Goal: Information Seeking & Learning: Find contact information

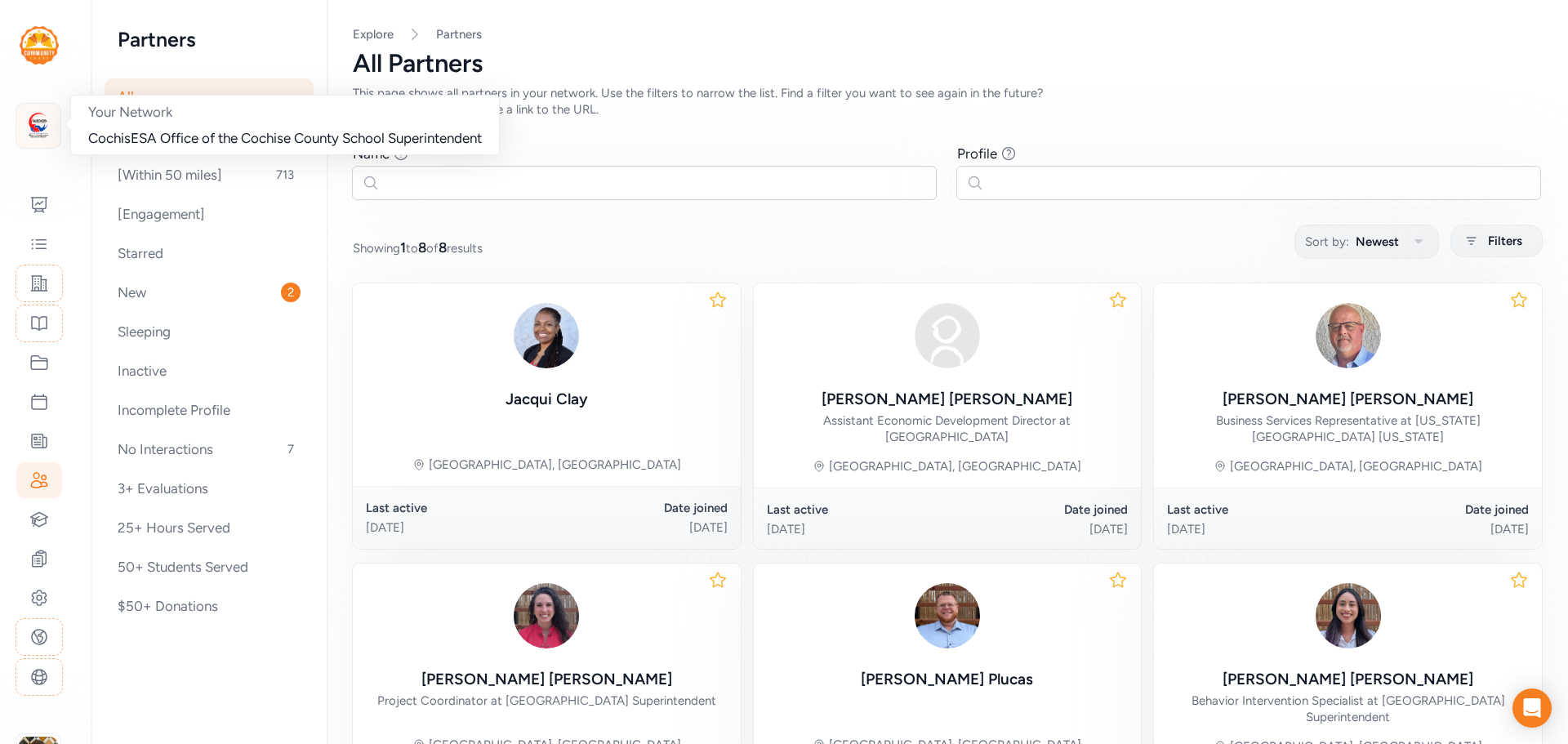
click at [40, 126] on img at bounding box center [38, 125] width 36 height 36
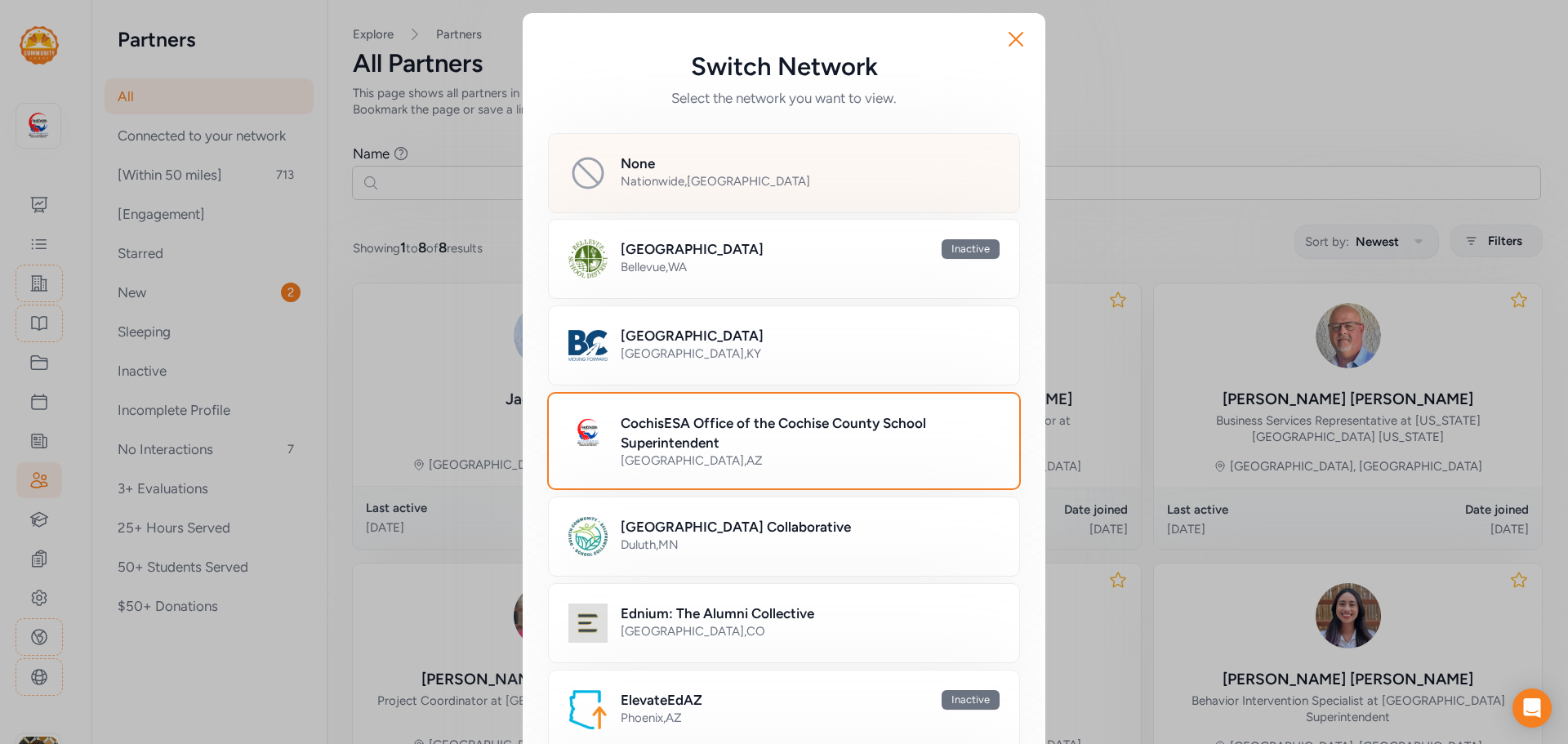
click at [621, 167] on h2 "None" at bounding box center [637, 164] width 34 height 20
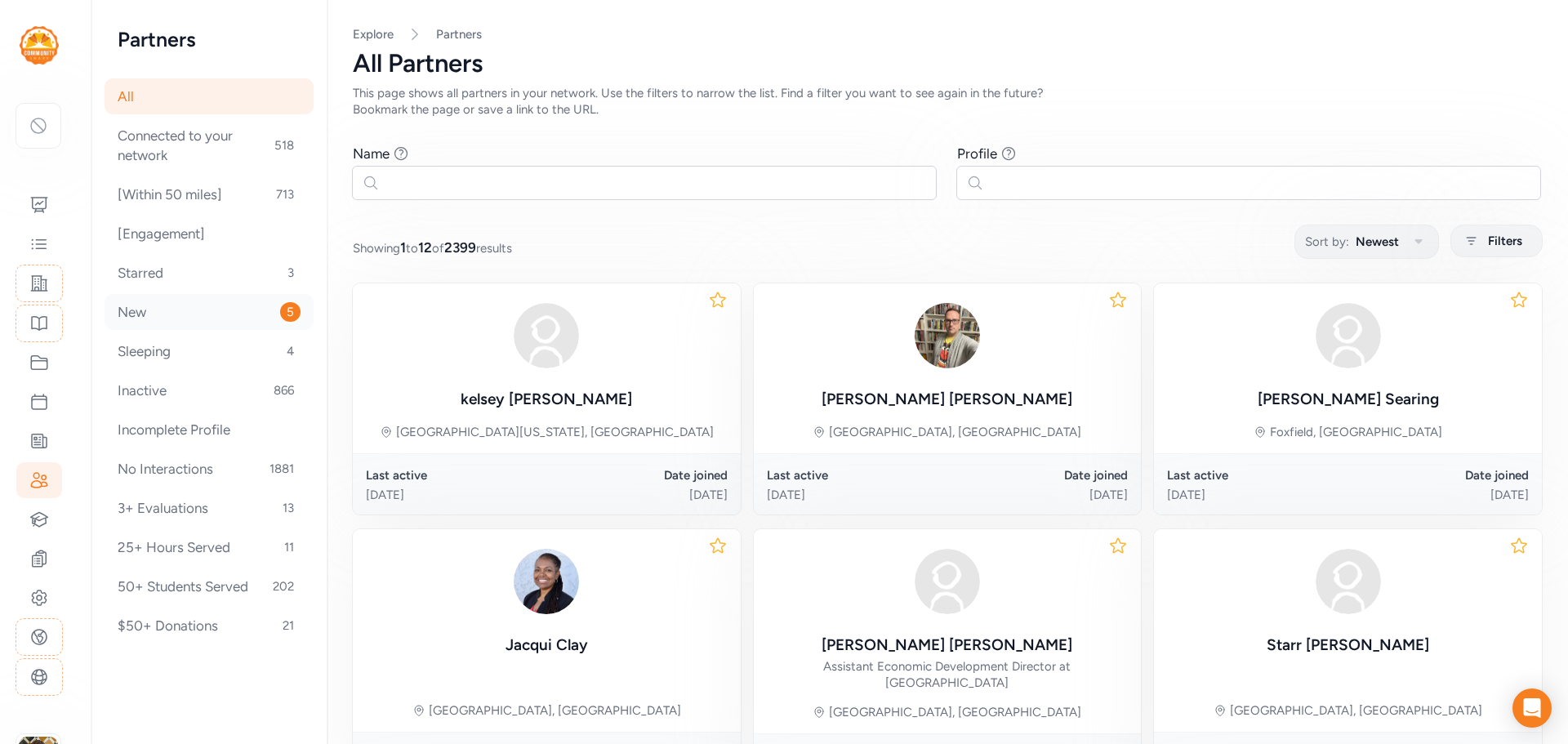
click at [160, 313] on div "New 5" at bounding box center [208, 312] width 209 height 36
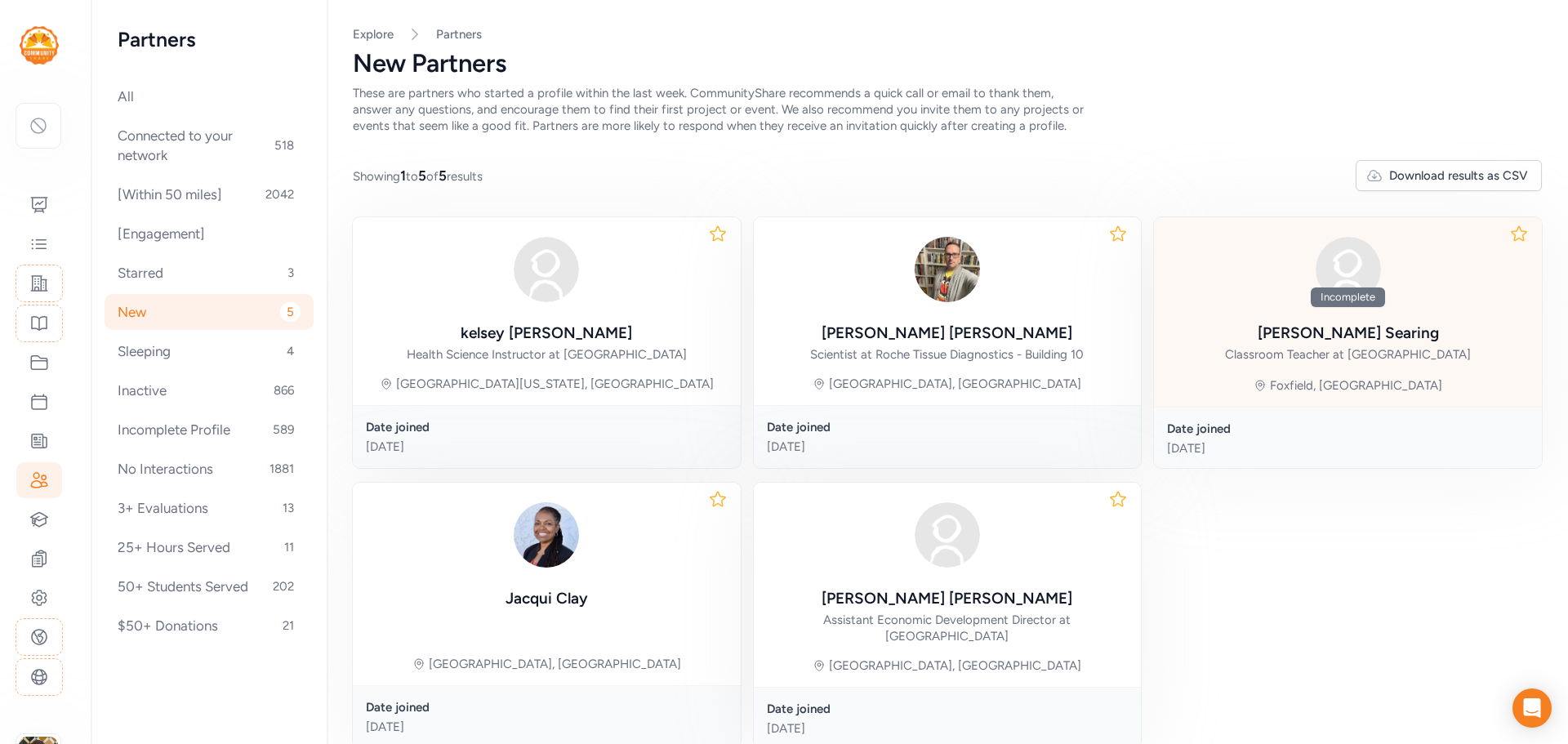
click at [1375, 289] on div "Incomplete" at bounding box center [1347, 298] width 245 height 20
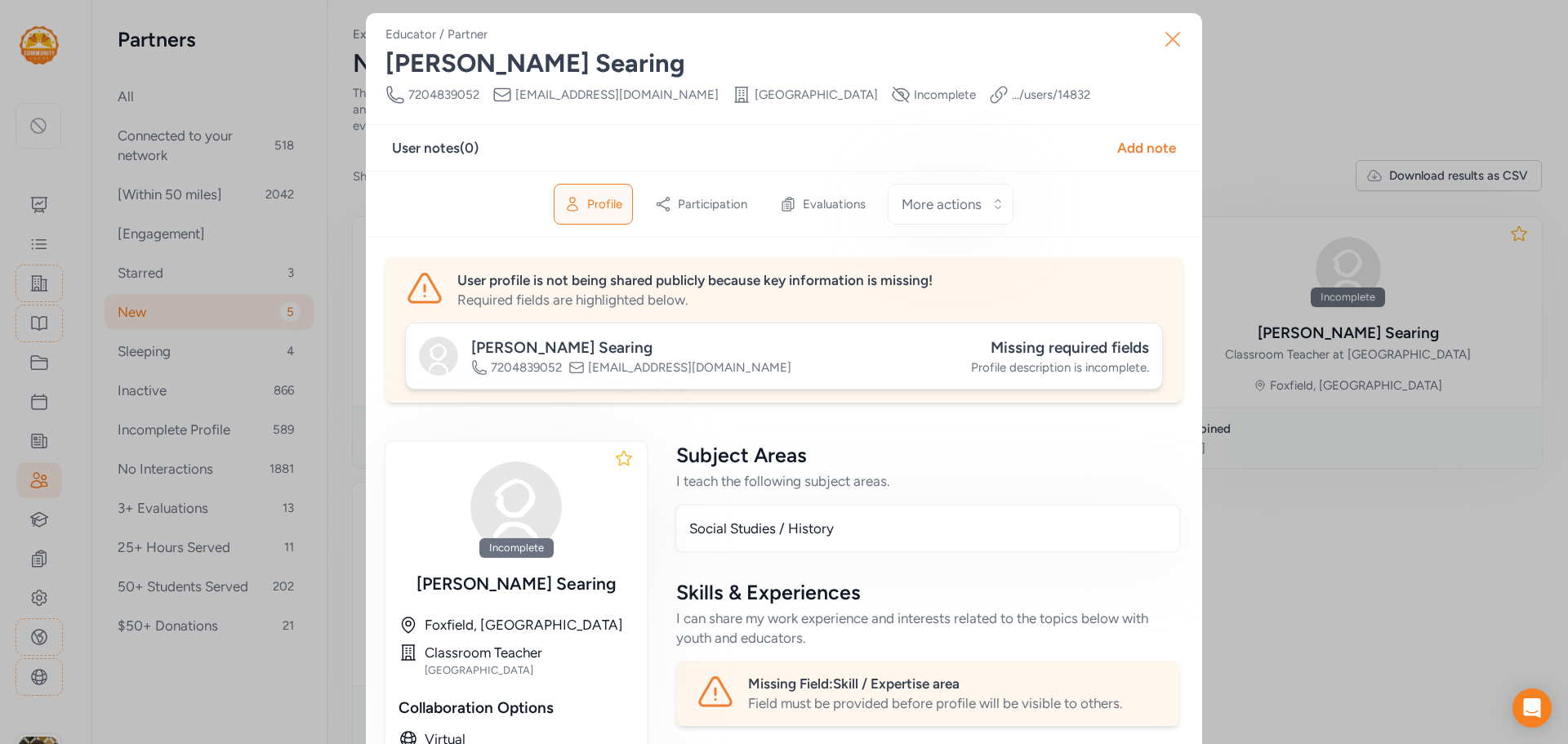
click at [1170, 38] on icon "button" at bounding box center [1173, 40] width 26 height 26
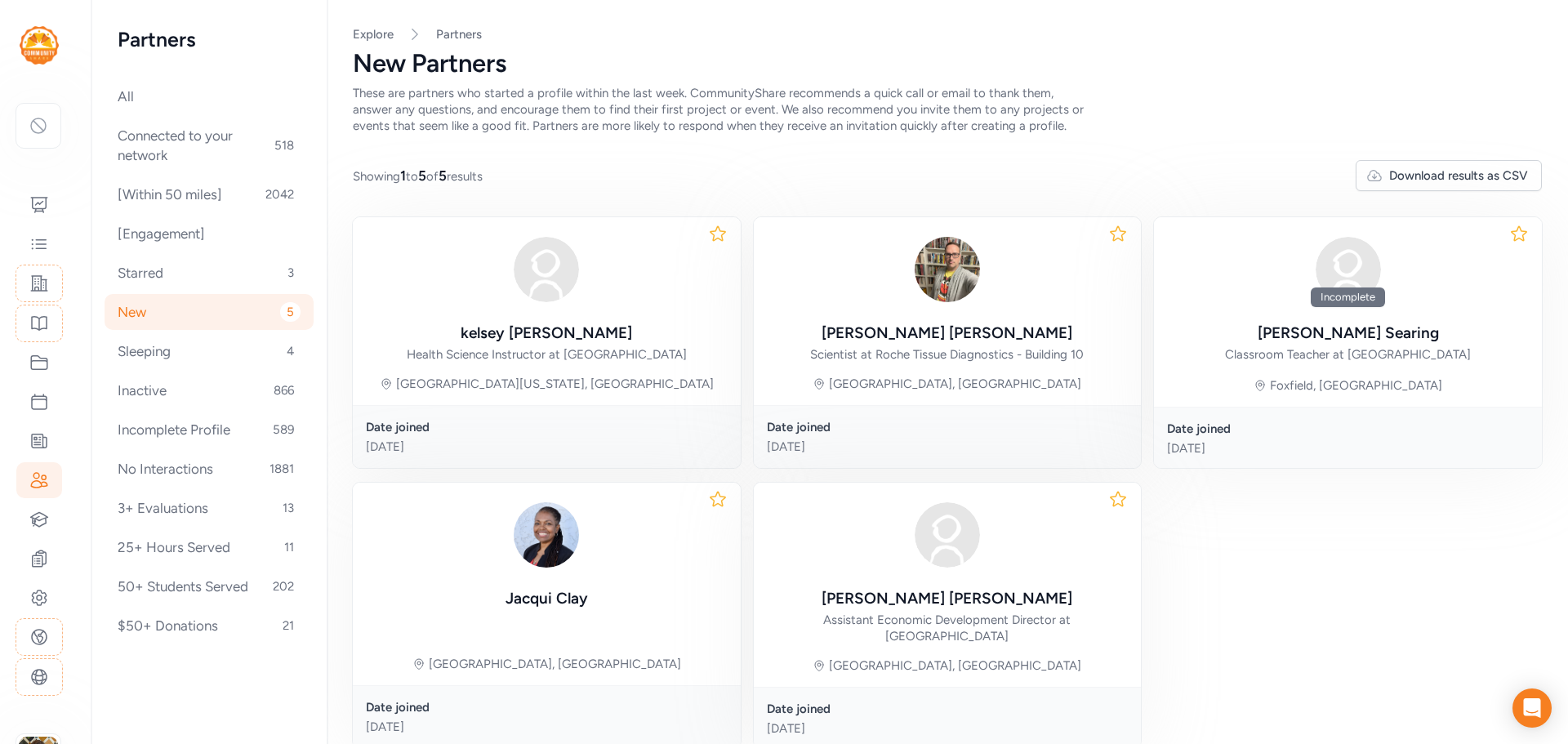
scroll to position [78, 0]
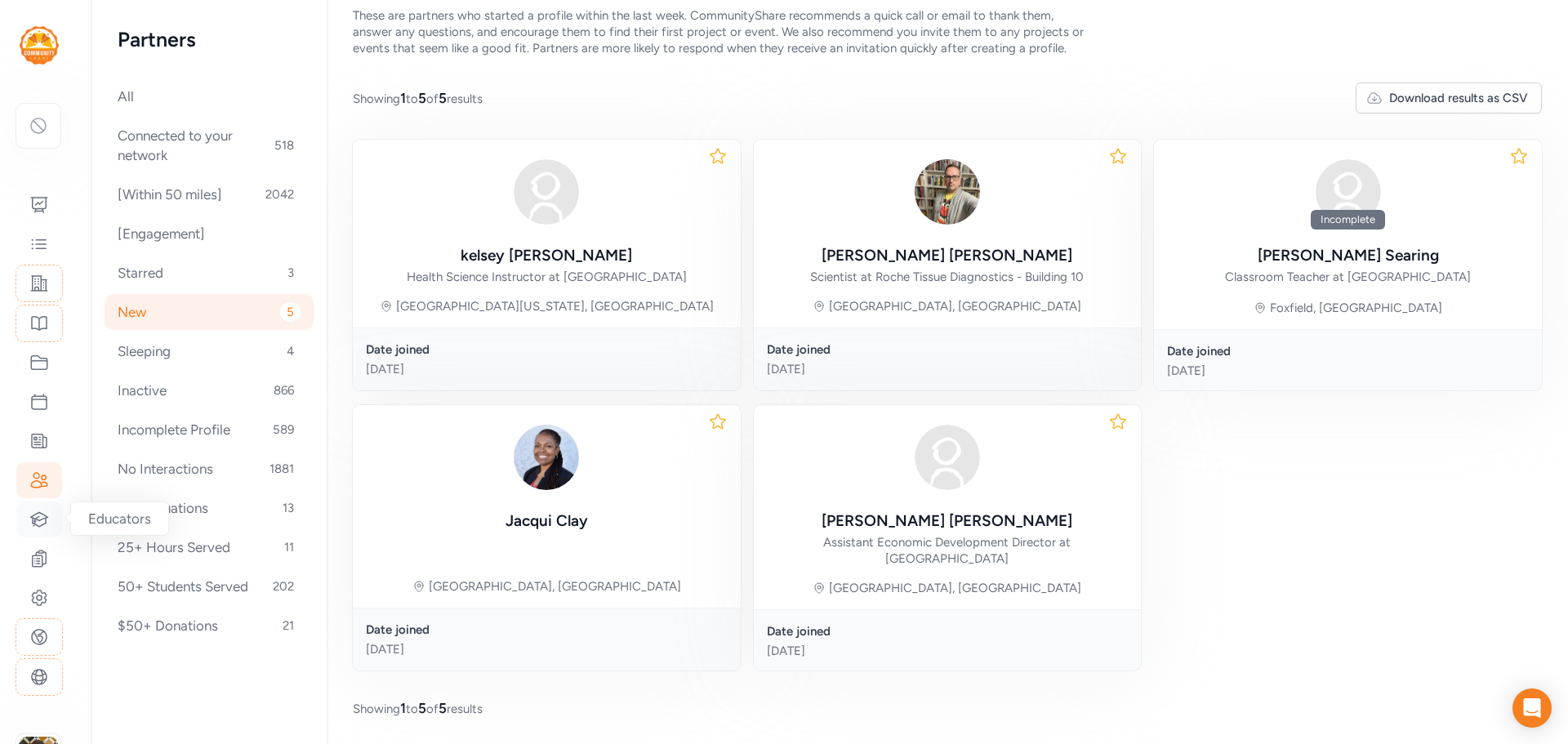
click at [31, 517] on icon at bounding box center [40, 518] width 17 height 14
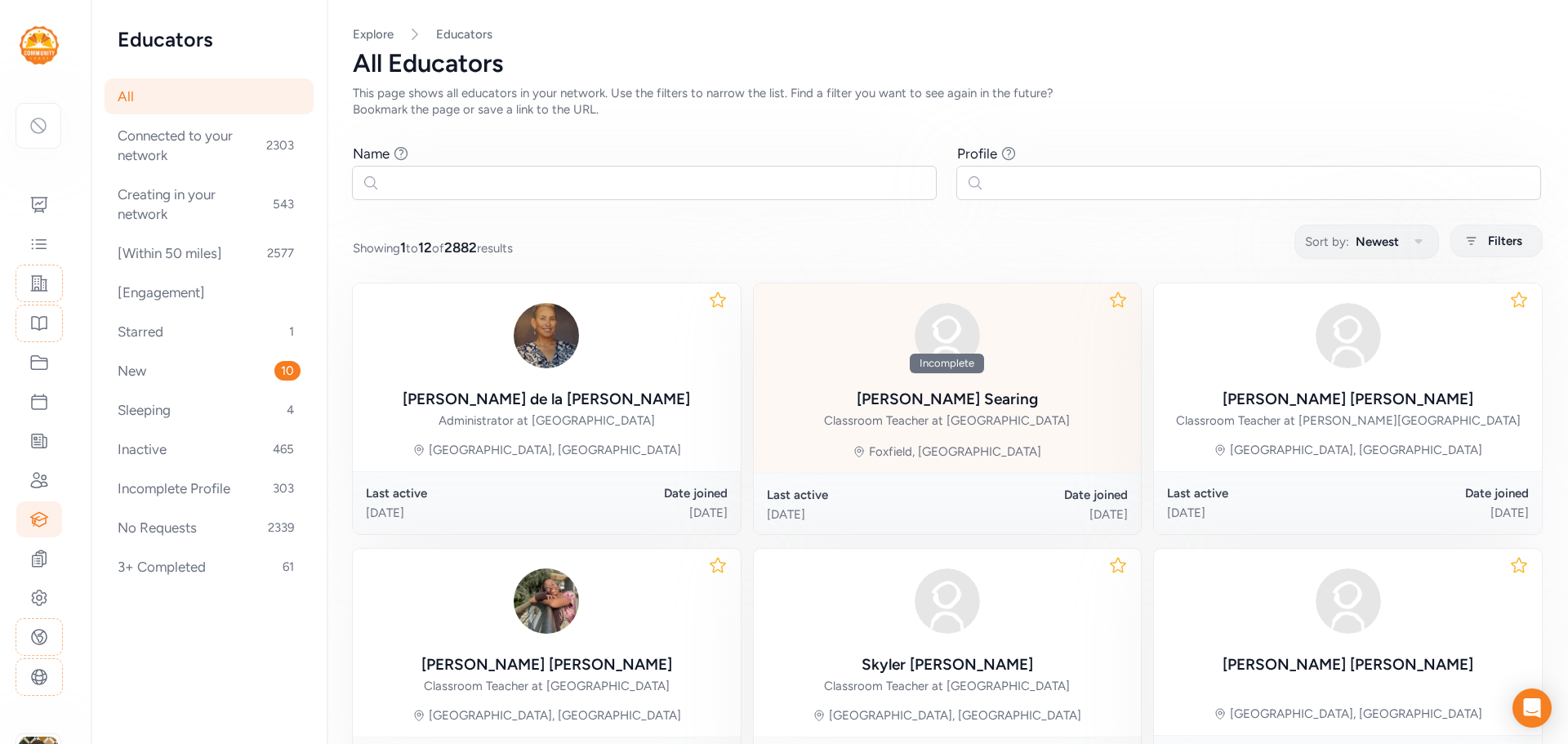
click at [1005, 389] on div "[PERSON_NAME] Classroom Teacher at [GEOGRAPHIC_DATA]" at bounding box center [946, 408] width 245 height 42
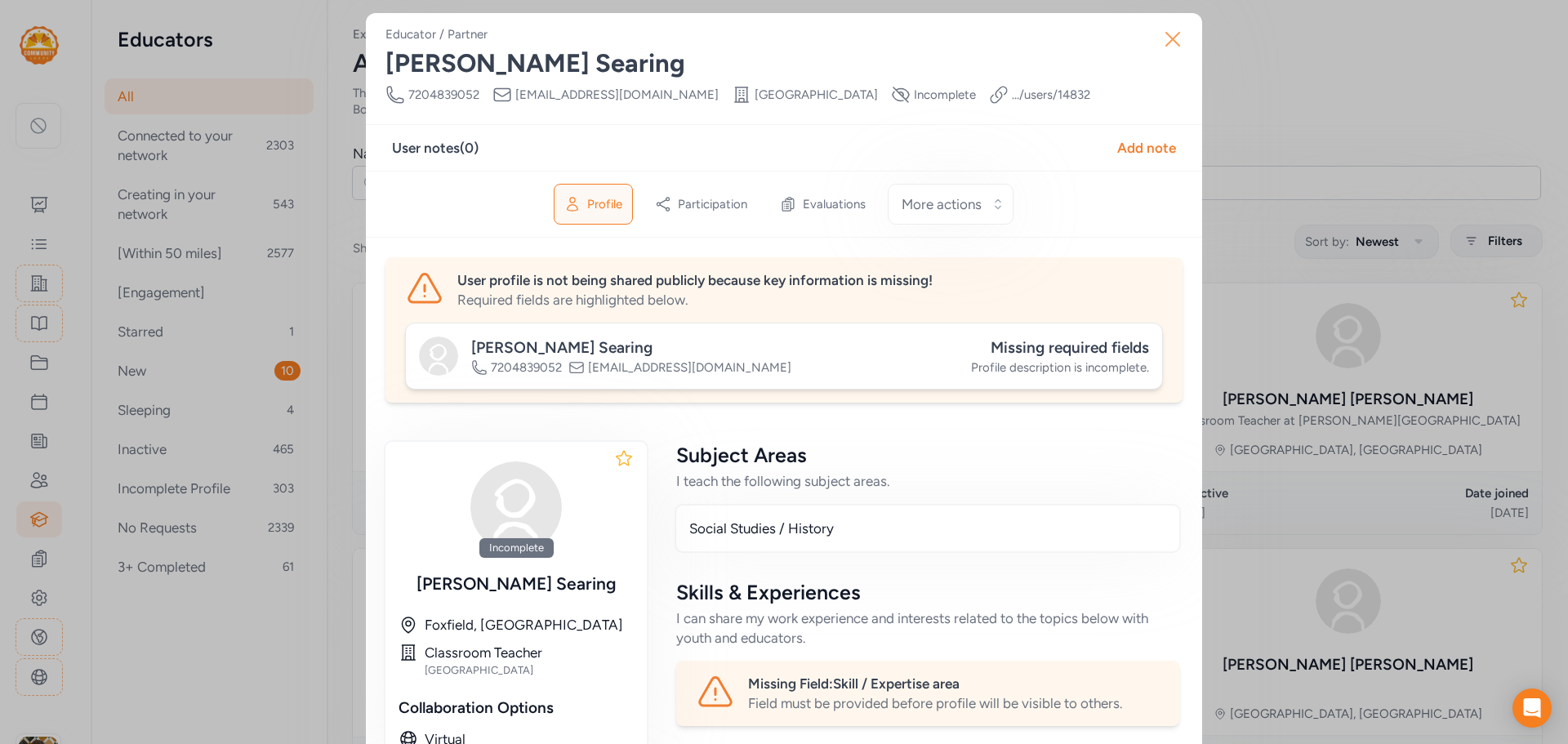
click at [1165, 39] on icon "button" at bounding box center [1173, 40] width 26 height 26
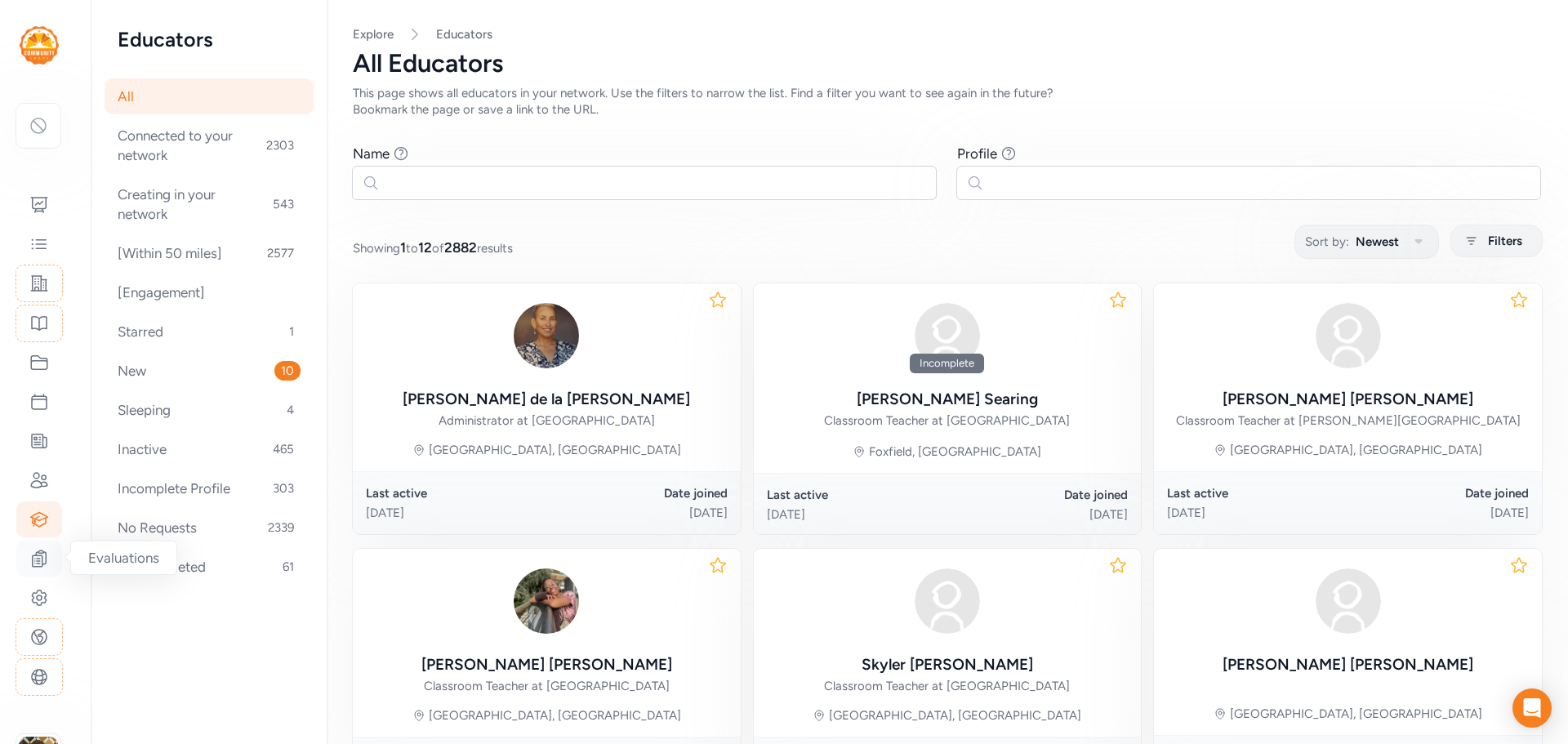
click at [49, 557] on div at bounding box center [39, 558] width 45 height 36
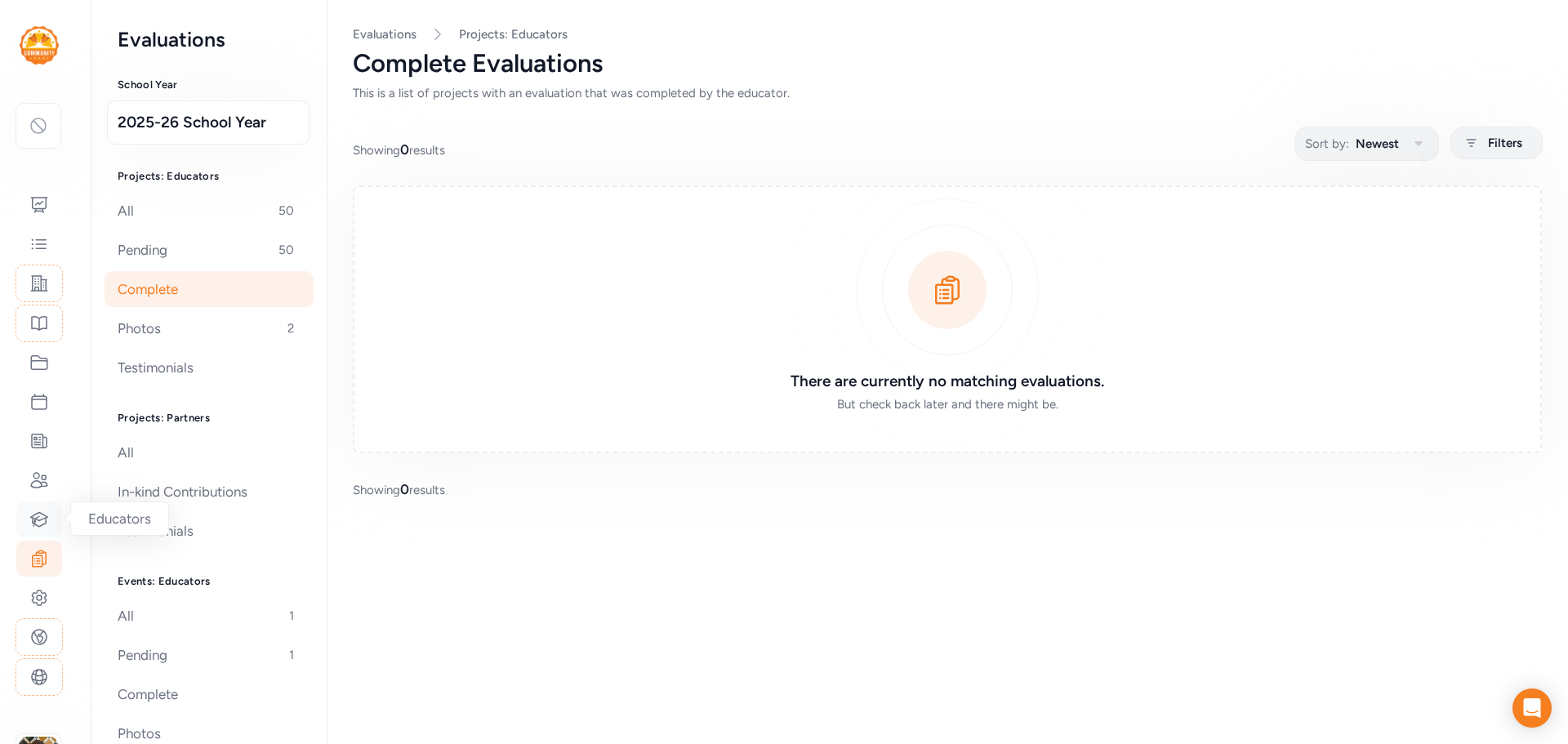
click at [38, 529] on div at bounding box center [39, 519] width 45 height 36
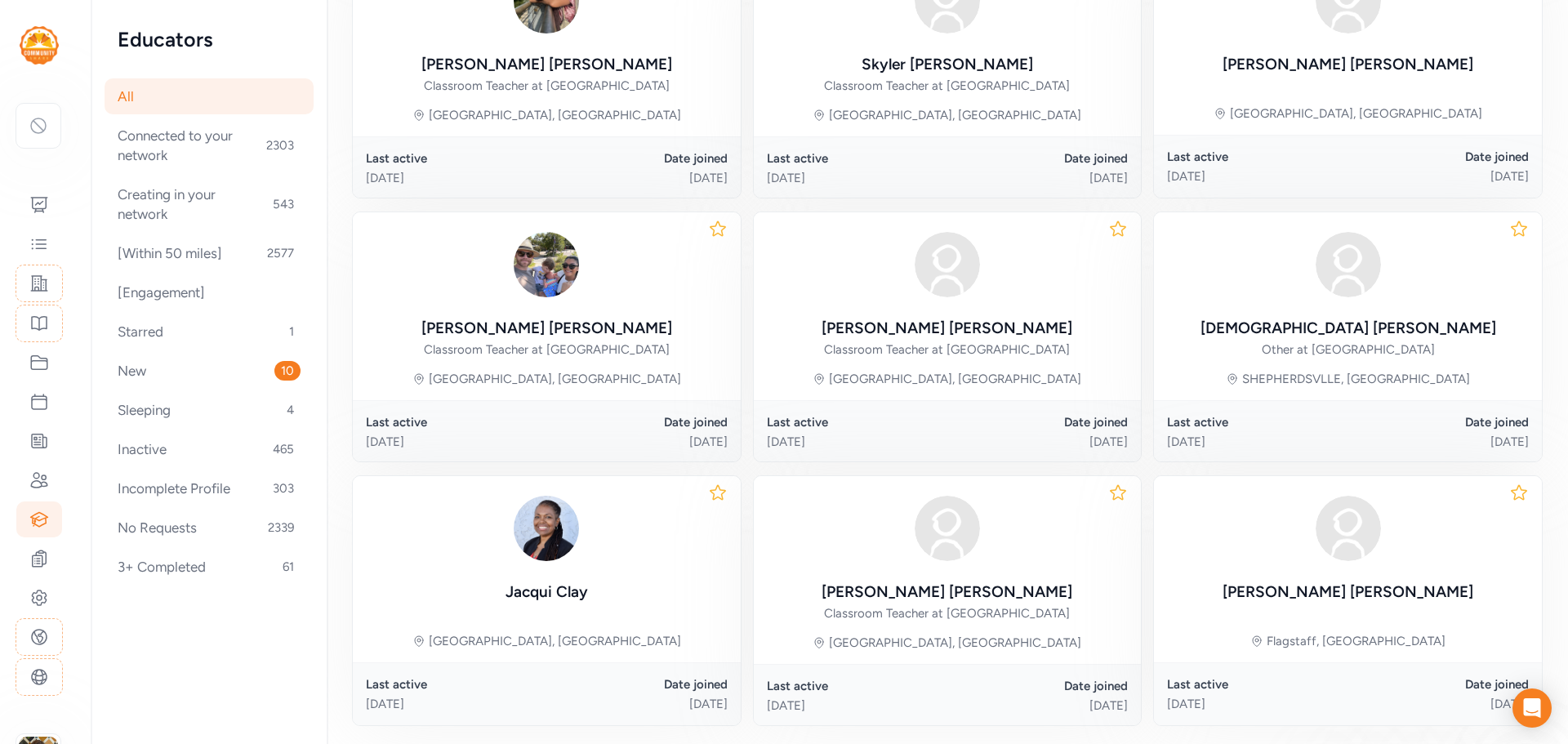
scroll to position [712, 0]
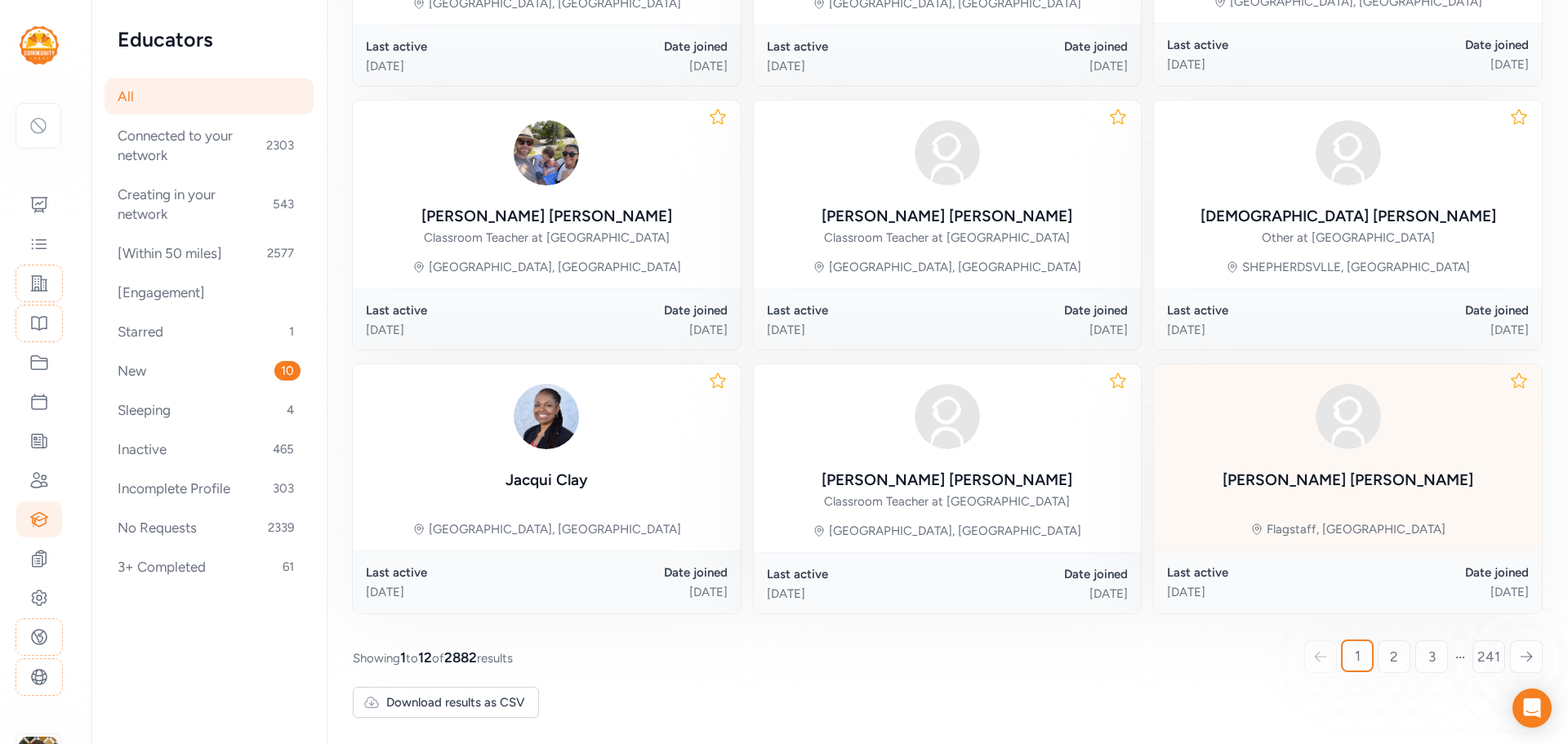
click at [1375, 494] on div "[PERSON_NAME] Flagstaff, [GEOGRAPHIC_DATA]" at bounding box center [1347, 457] width 388 height 186
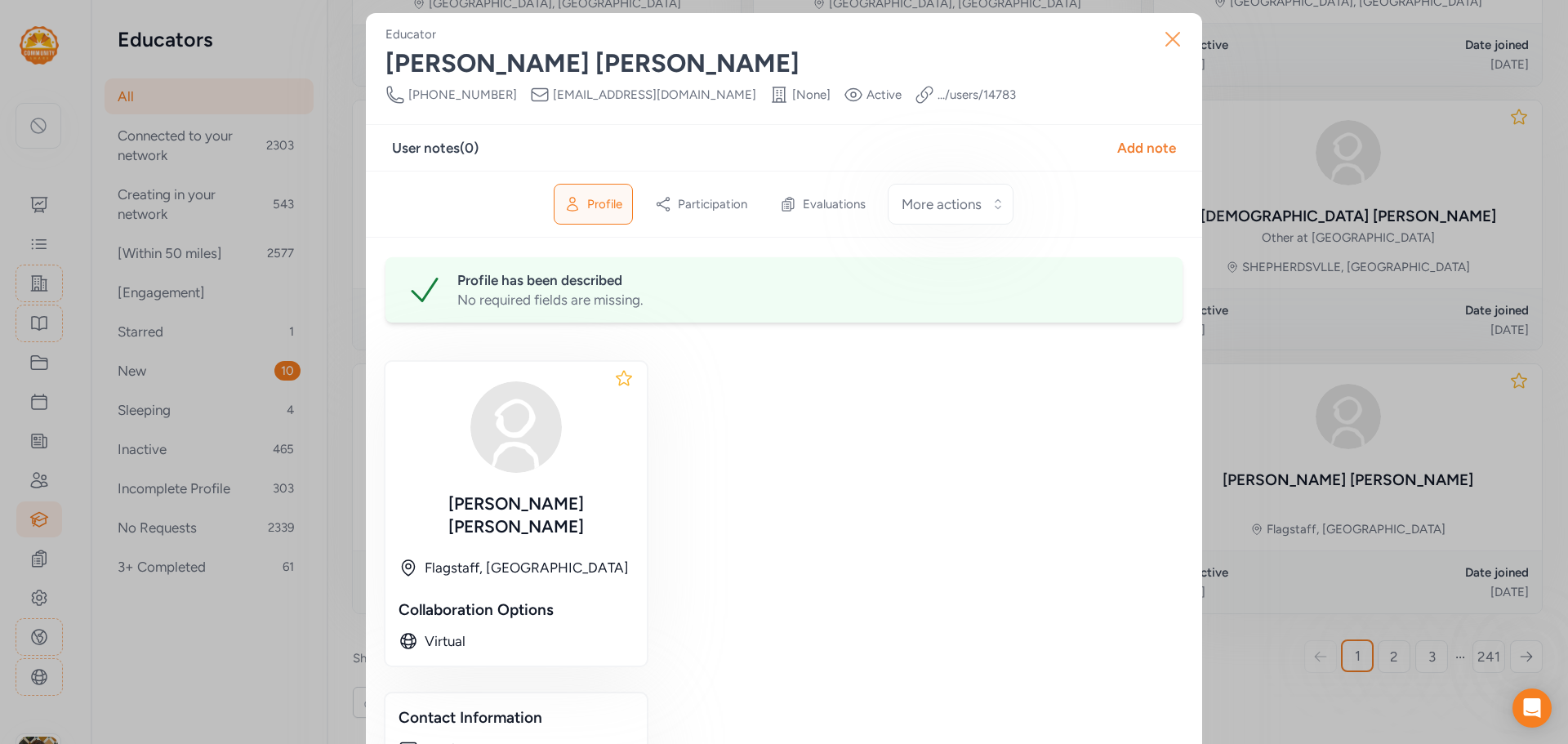
click at [1169, 35] on icon "button" at bounding box center [1173, 40] width 26 height 26
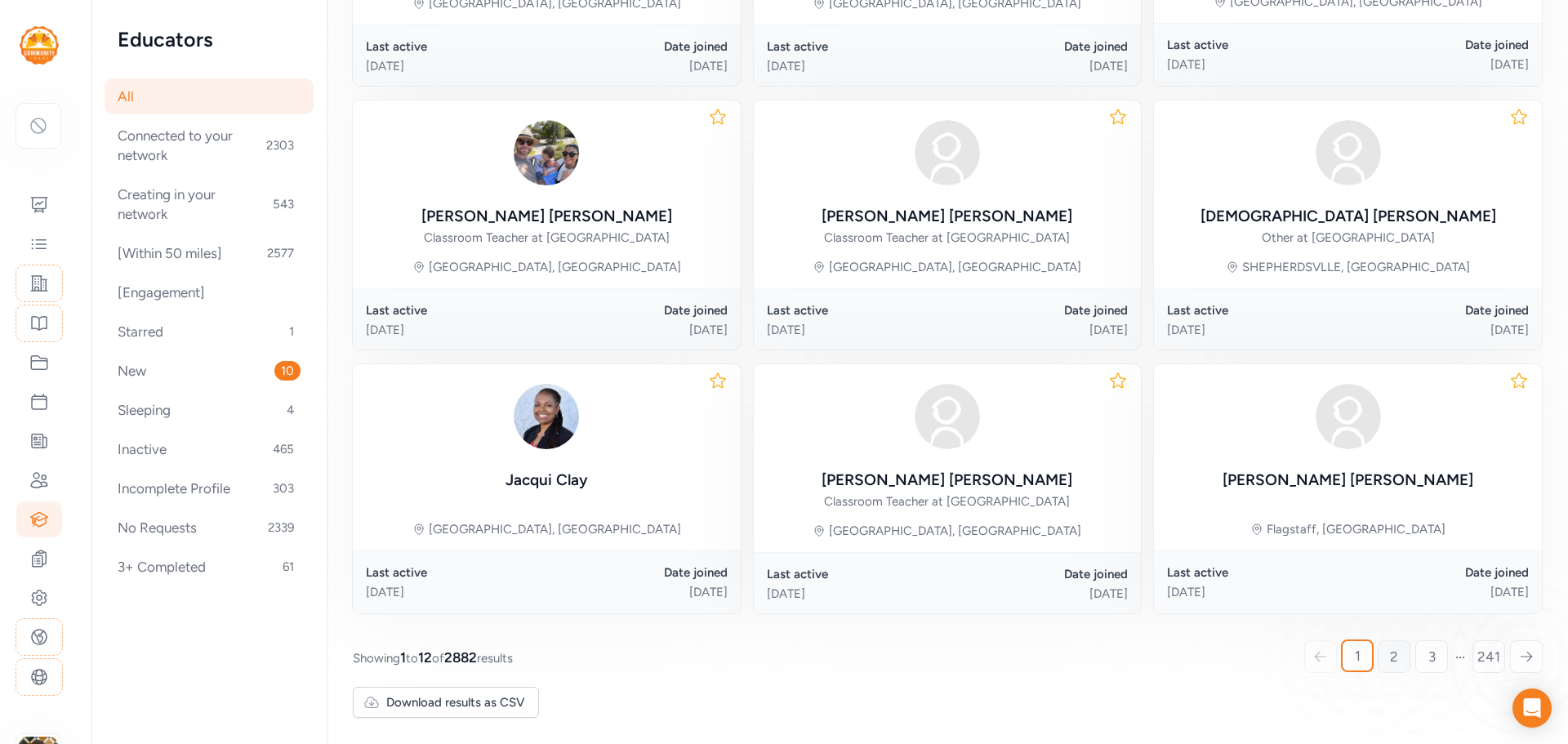
click at [1377, 655] on link "2" at bounding box center [1394, 656] width 33 height 33
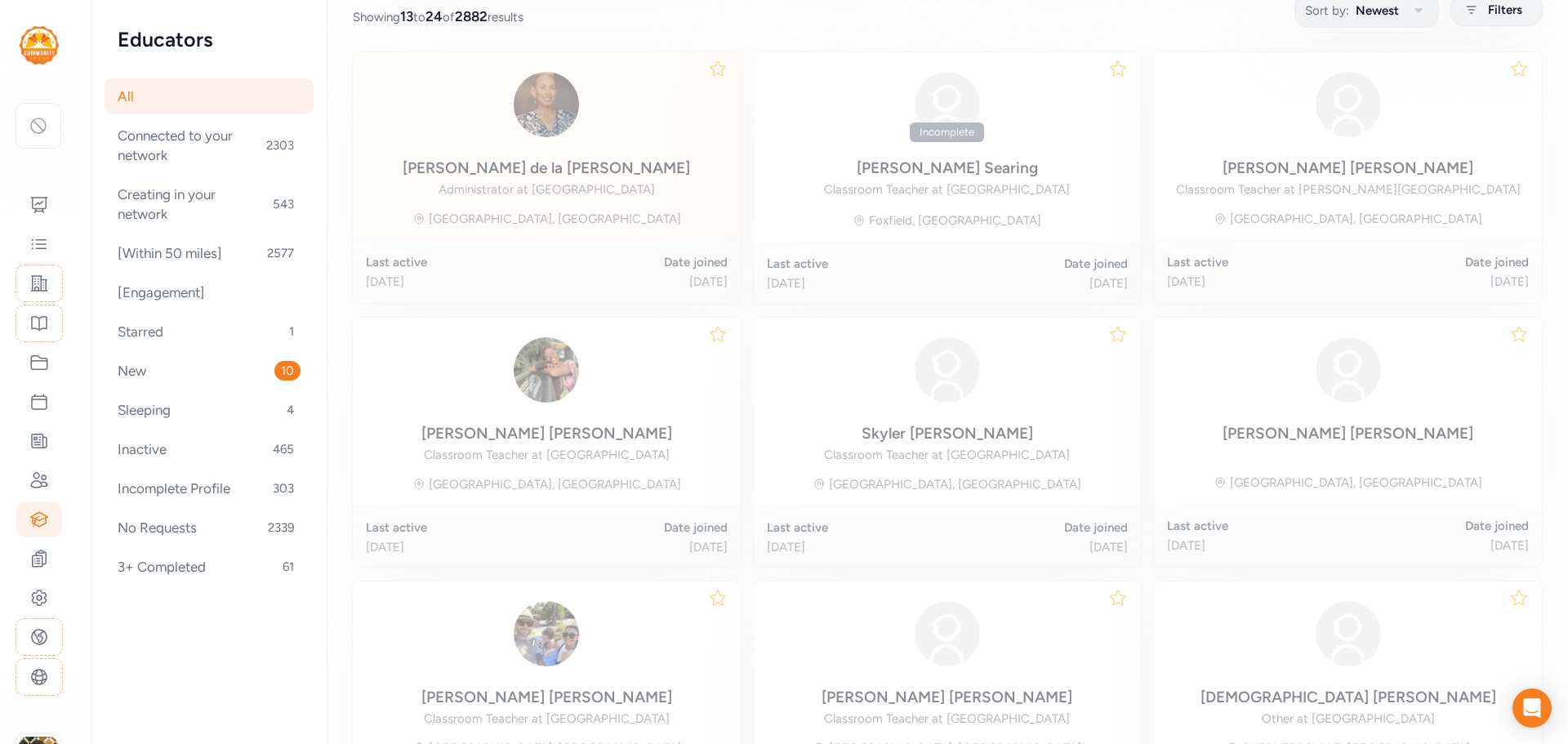
scroll to position [226, 0]
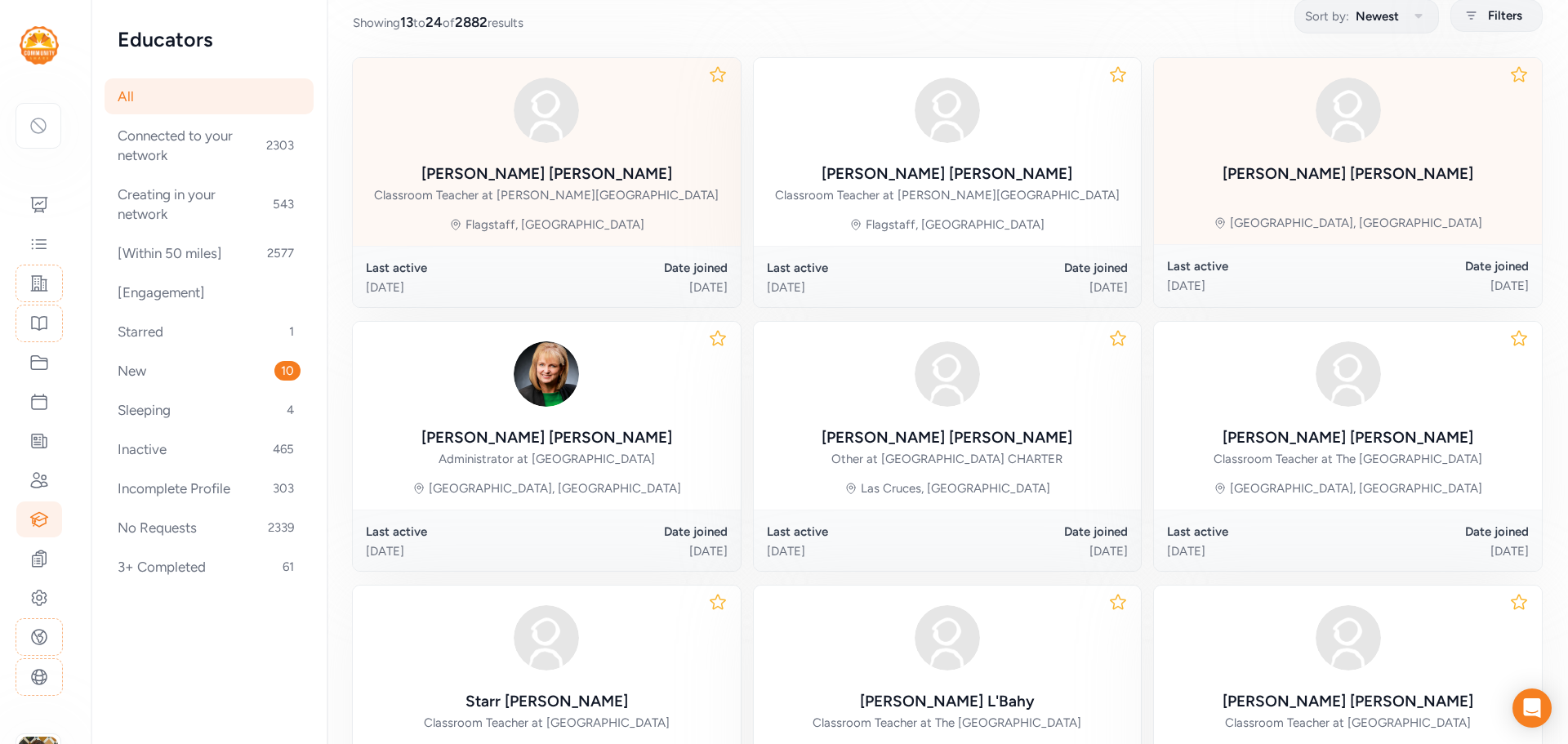
click at [1367, 147] on div at bounding box center [1347, 110] width 250 height 79
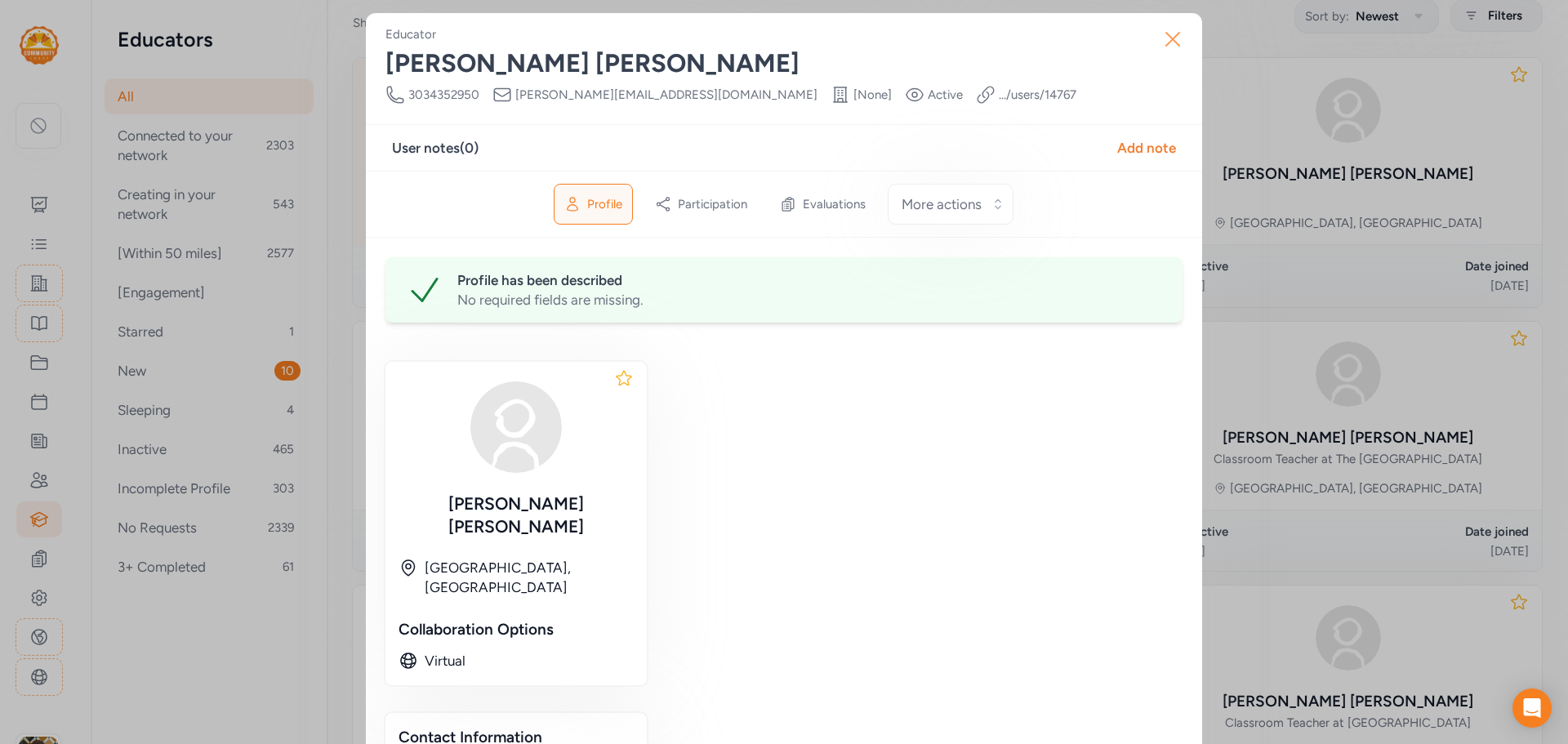
click at [1167, 36] on icon "button" at bounding box center [1173, 40] width 26 height 26
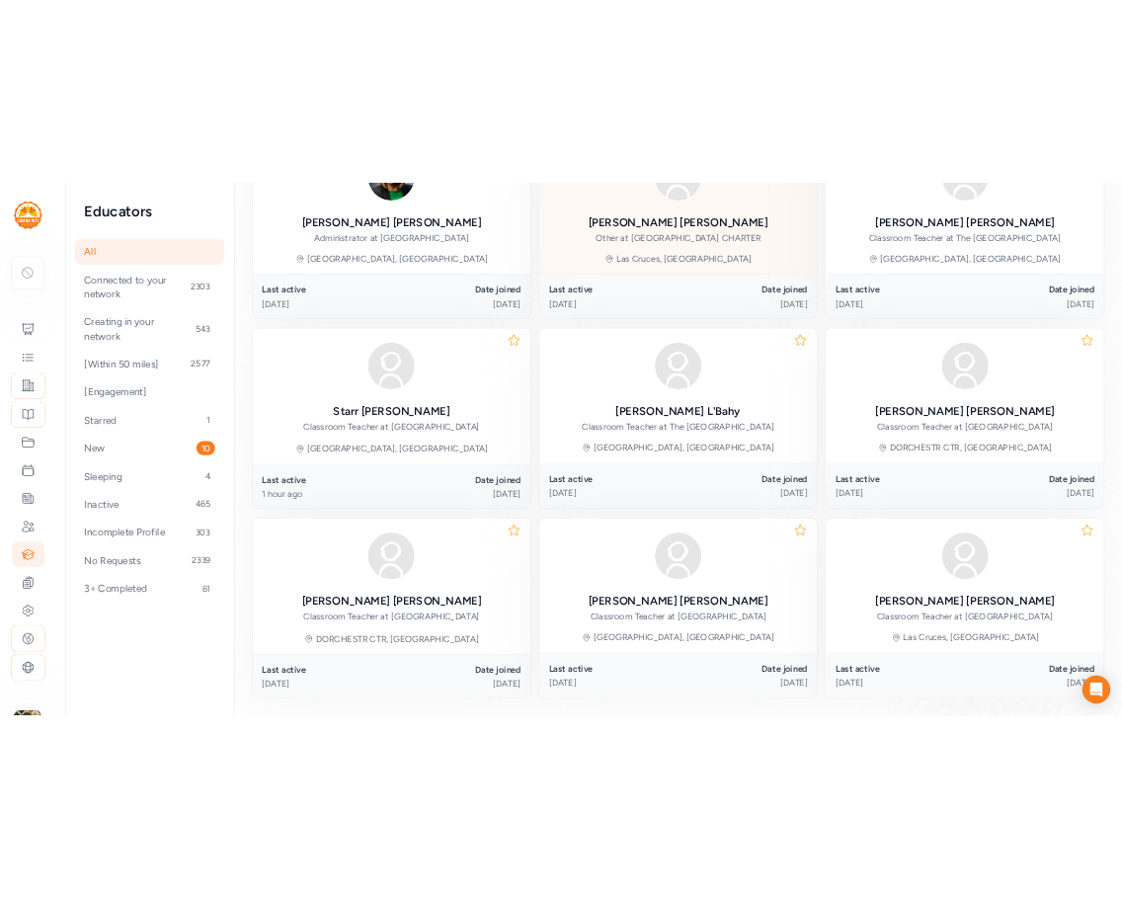
scroll to position [863, 0]
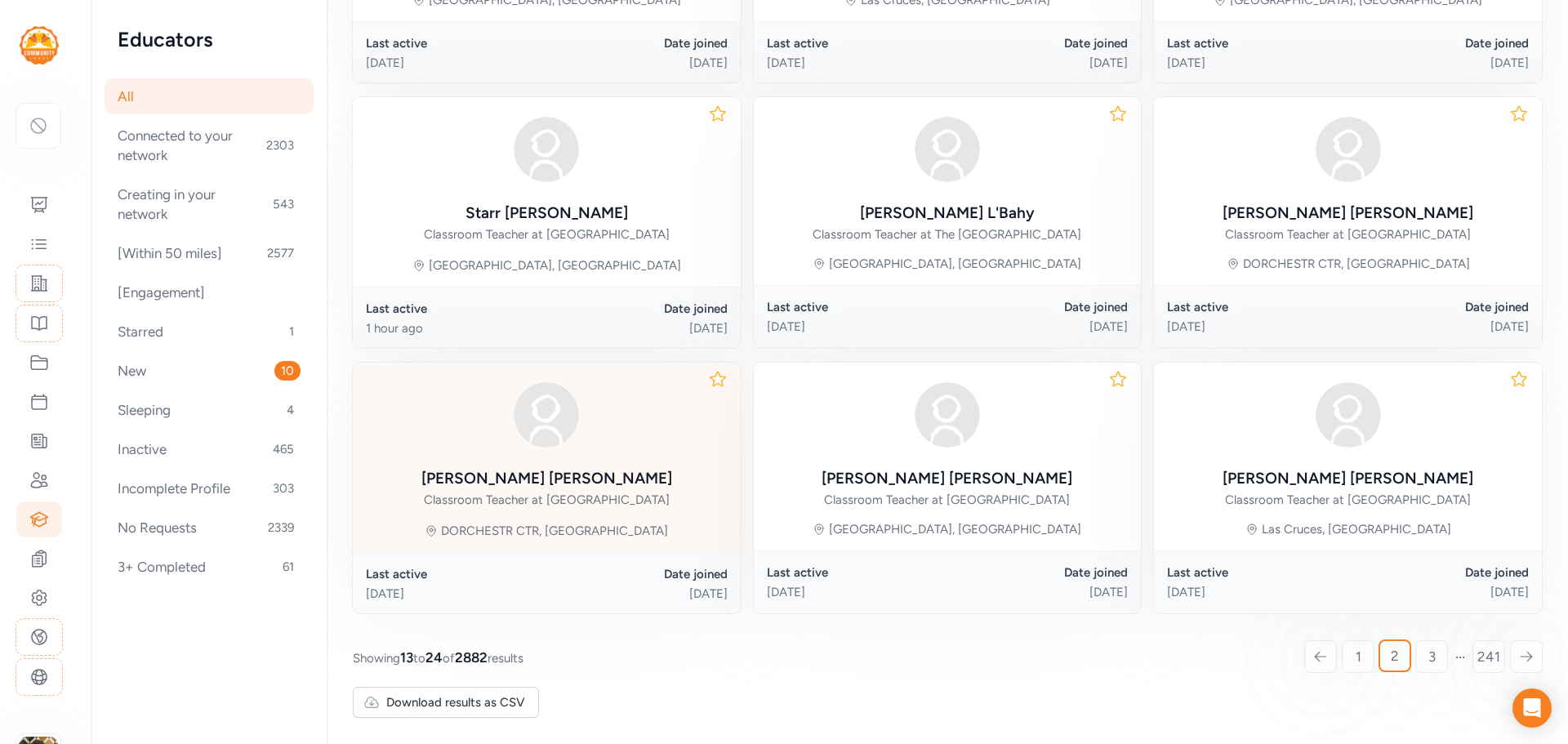
click at [536, 453] on div at bounding box center [546, 414] width 250 height 79
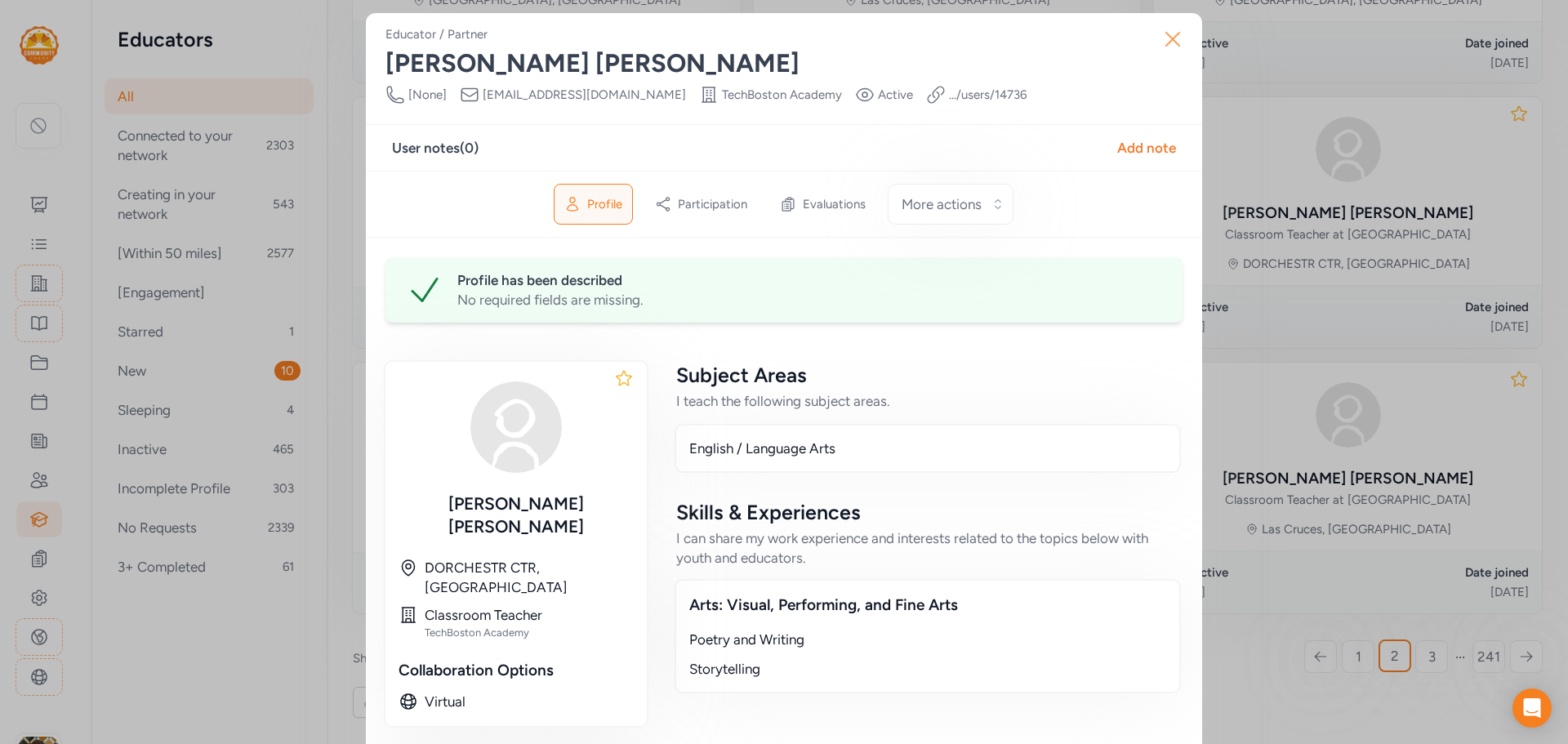
click at [1167, 38] on icon "button" at bounding box center [1173, 40] width 13 height 13
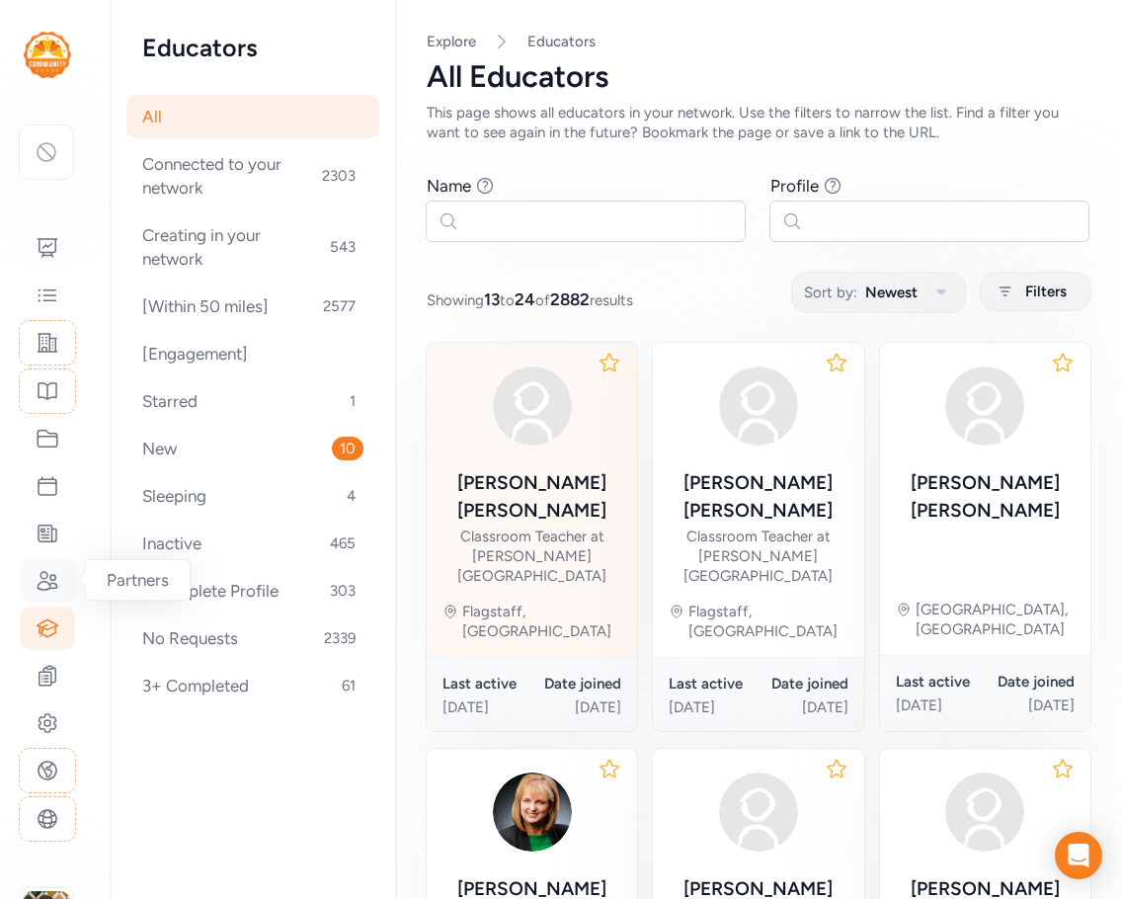
click at [42, 582] on icon at bounding box center [48, 581] width 20 height 18
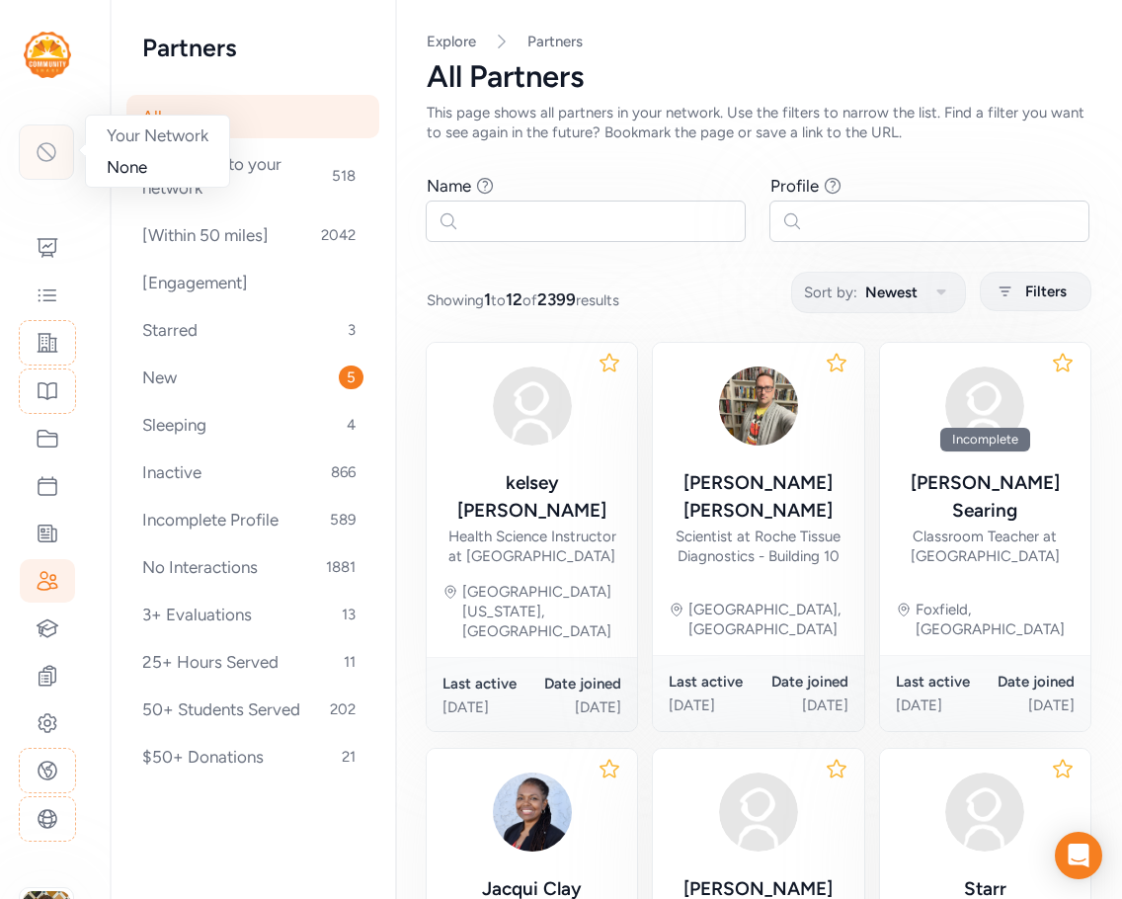
click at [37, 178] on div at bounding box center [46, 151] width 55 height 55
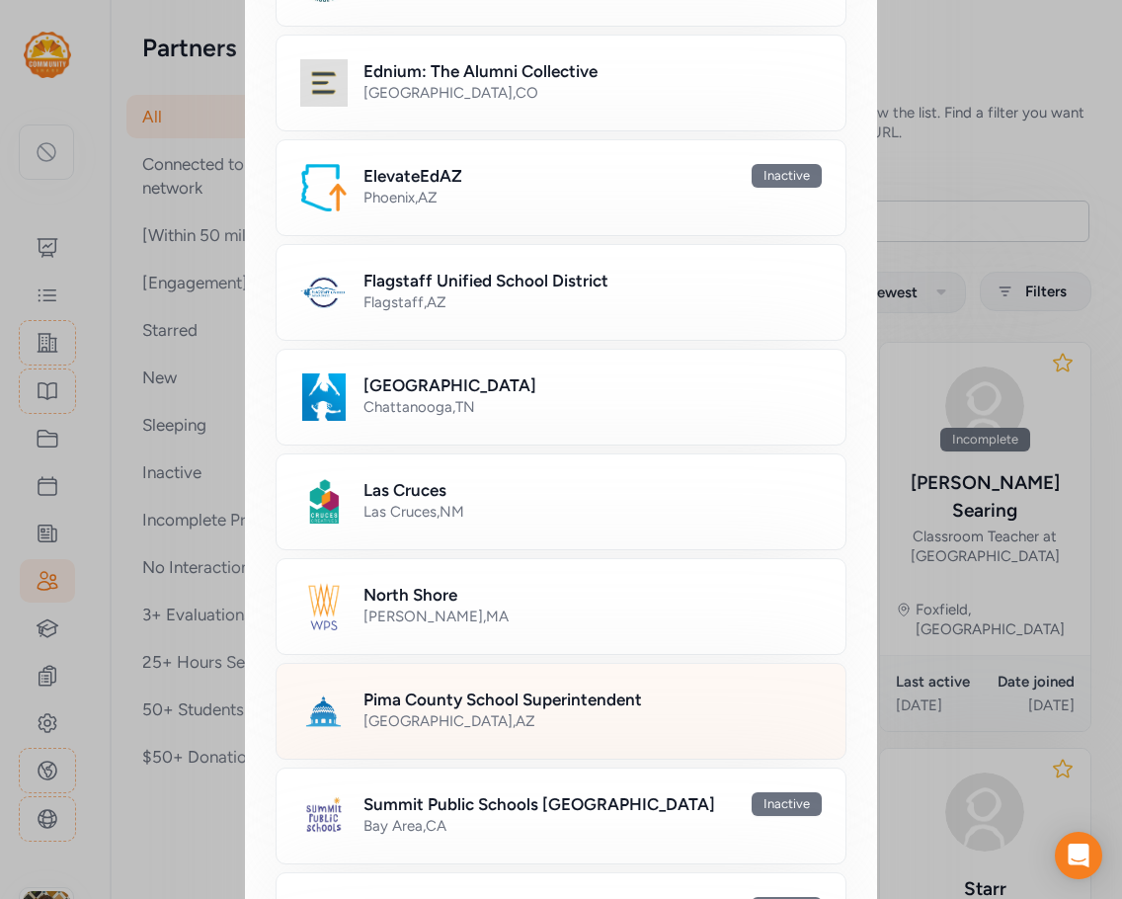
scroll to position [691, 0]
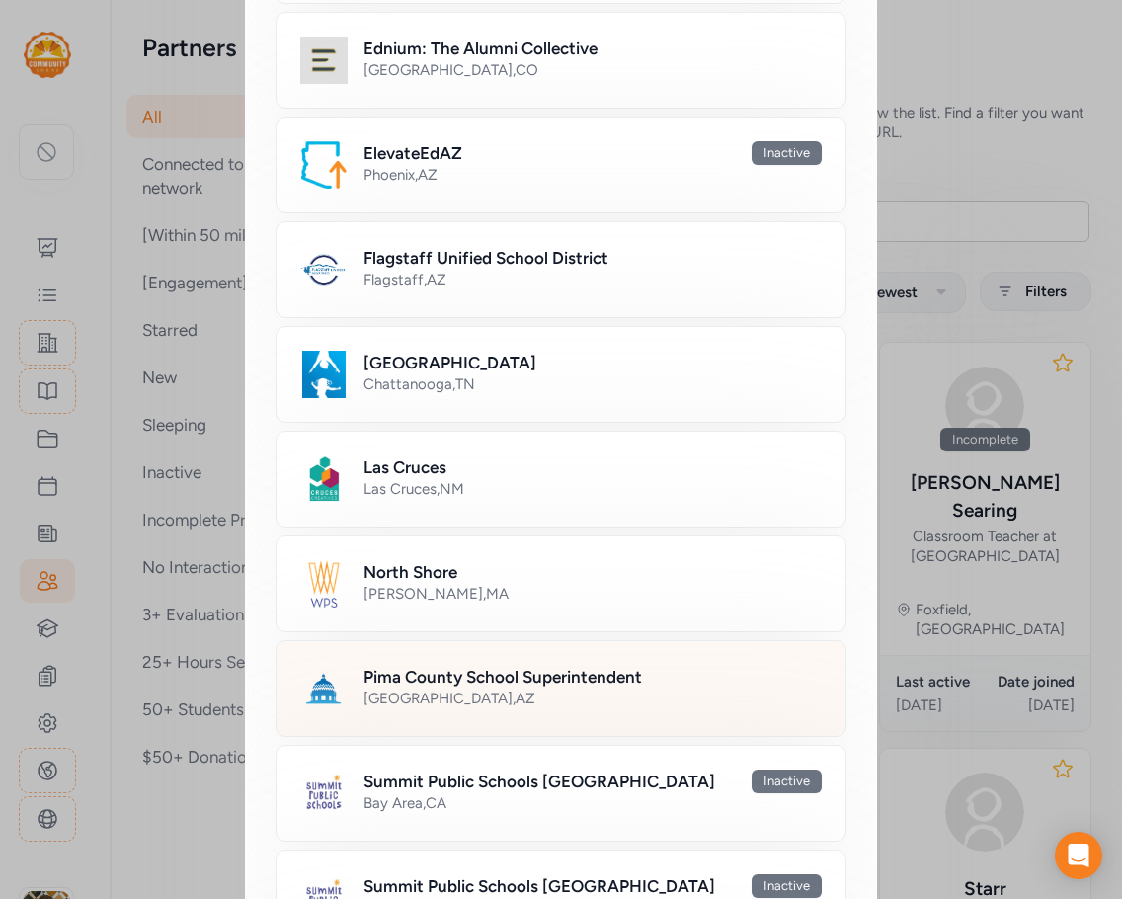
click at [436, 688] on div "[GEOGRAPHIC_DATA] , [GEOGRAPHIC_DATA]" at bounding box center [593, 698] width 458 height 20
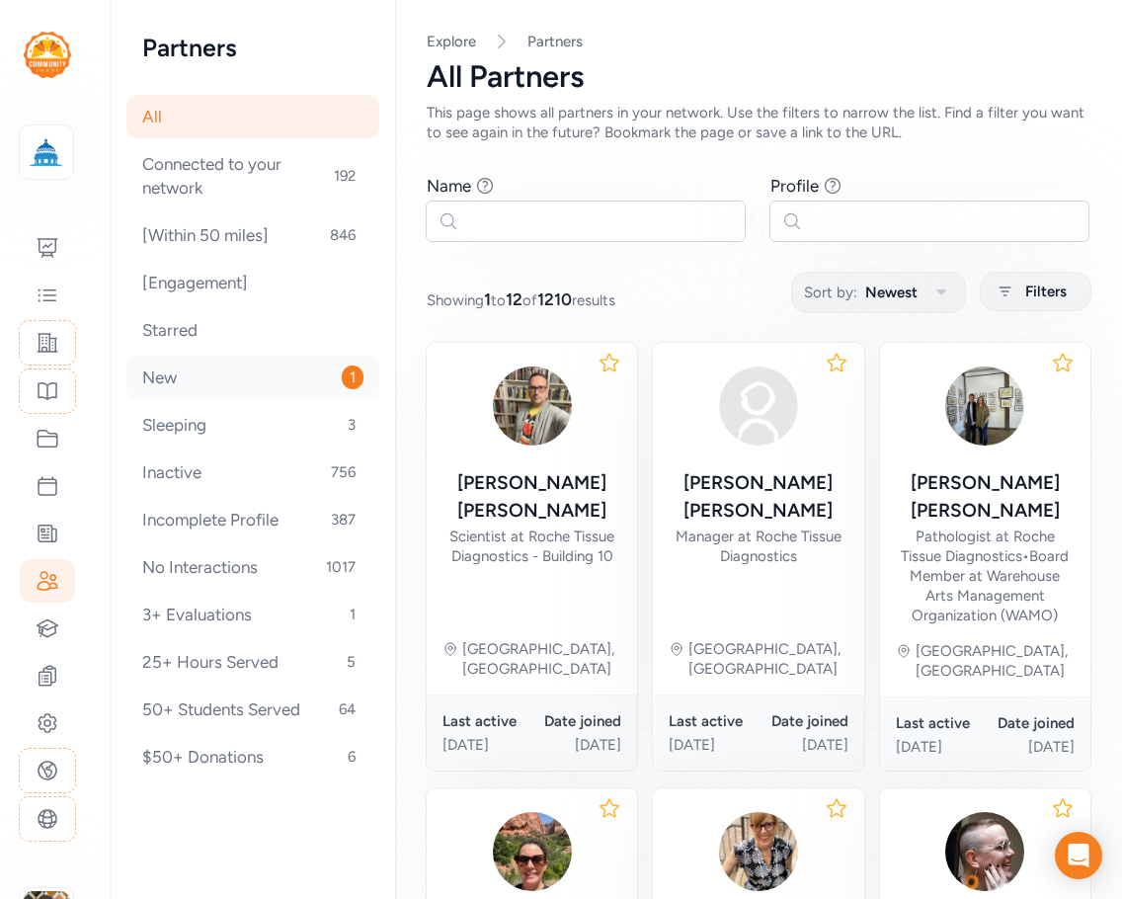
click at [160, 376] on div "New 1" at bounding box center [252, 377] width 253 height 43
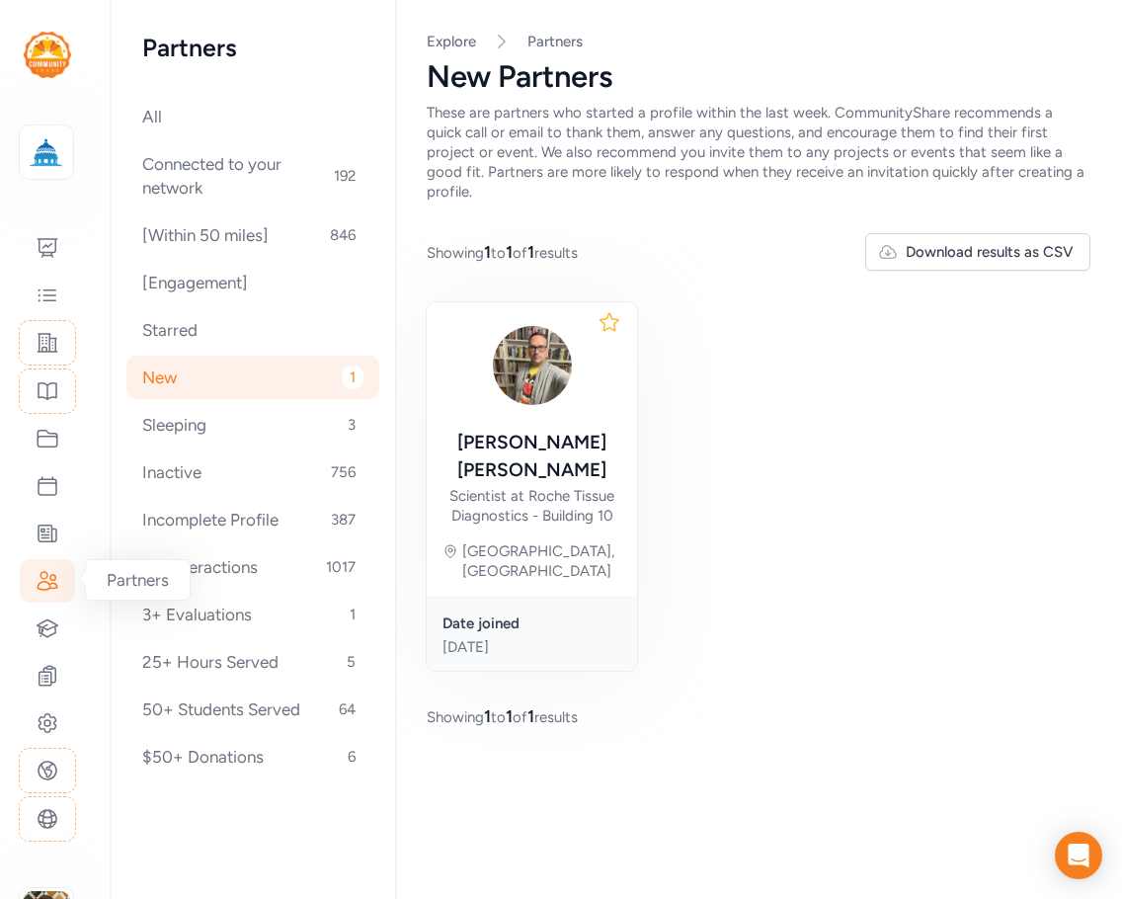
click at [51, 577] on icon at bounding box center [48, 581] width 24 height 24
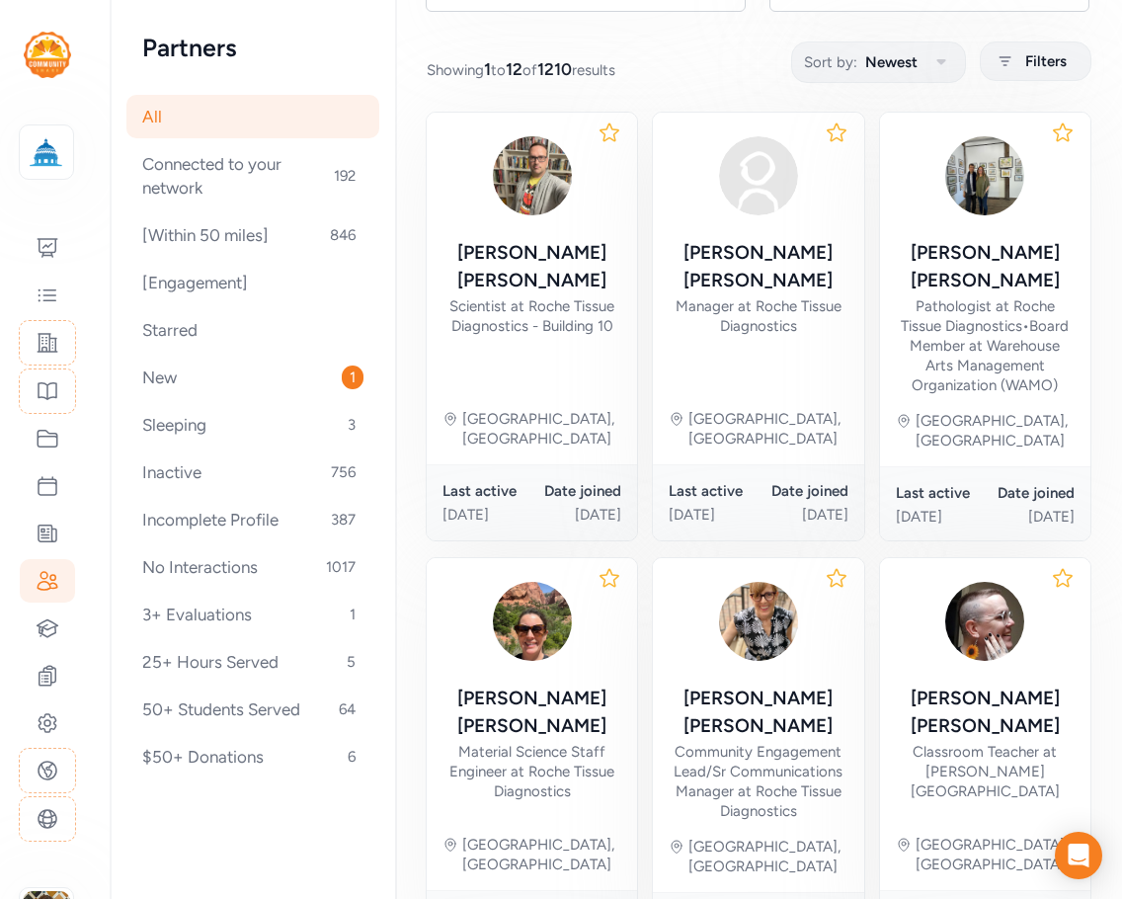
scroll to position [329, 0]
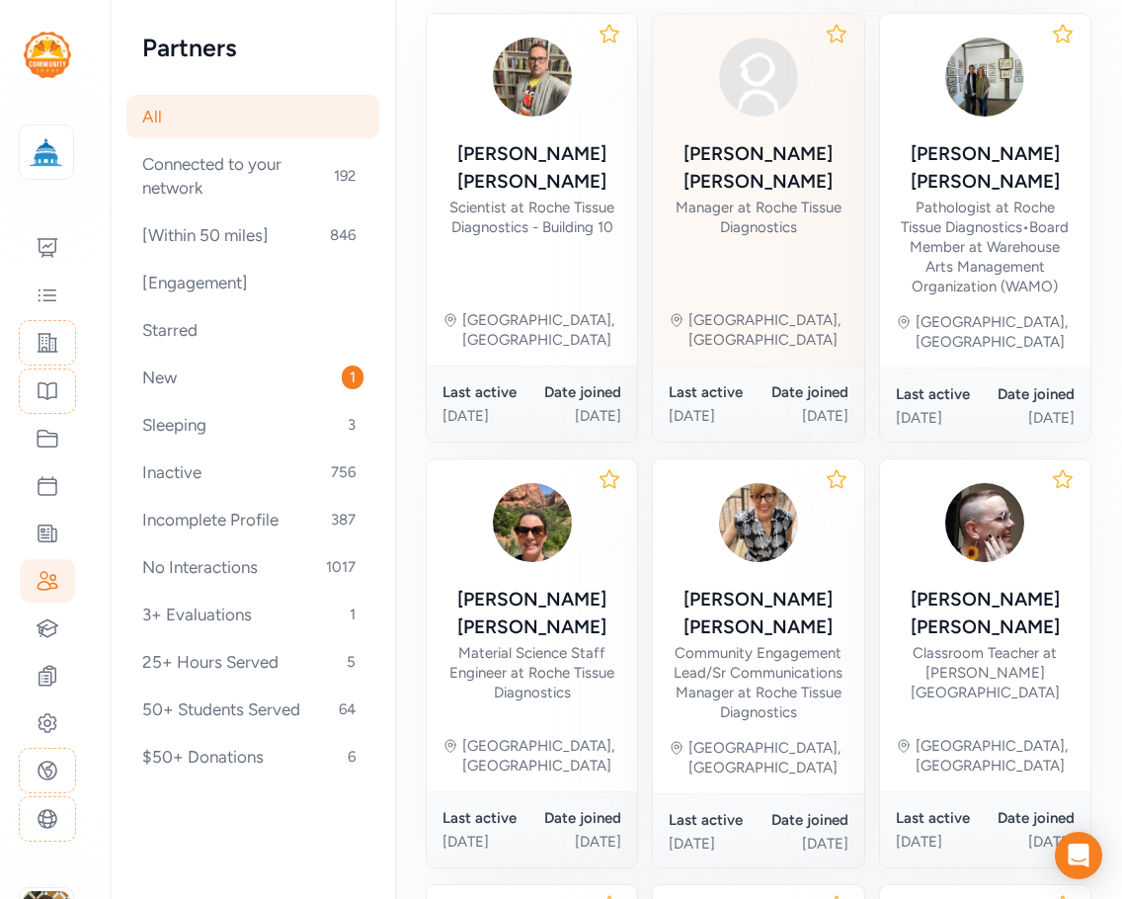
click at [791, 208] on div "Manager at Roche Tissue Diagnostics" at bounding box center [758, 218] width 179 height 40
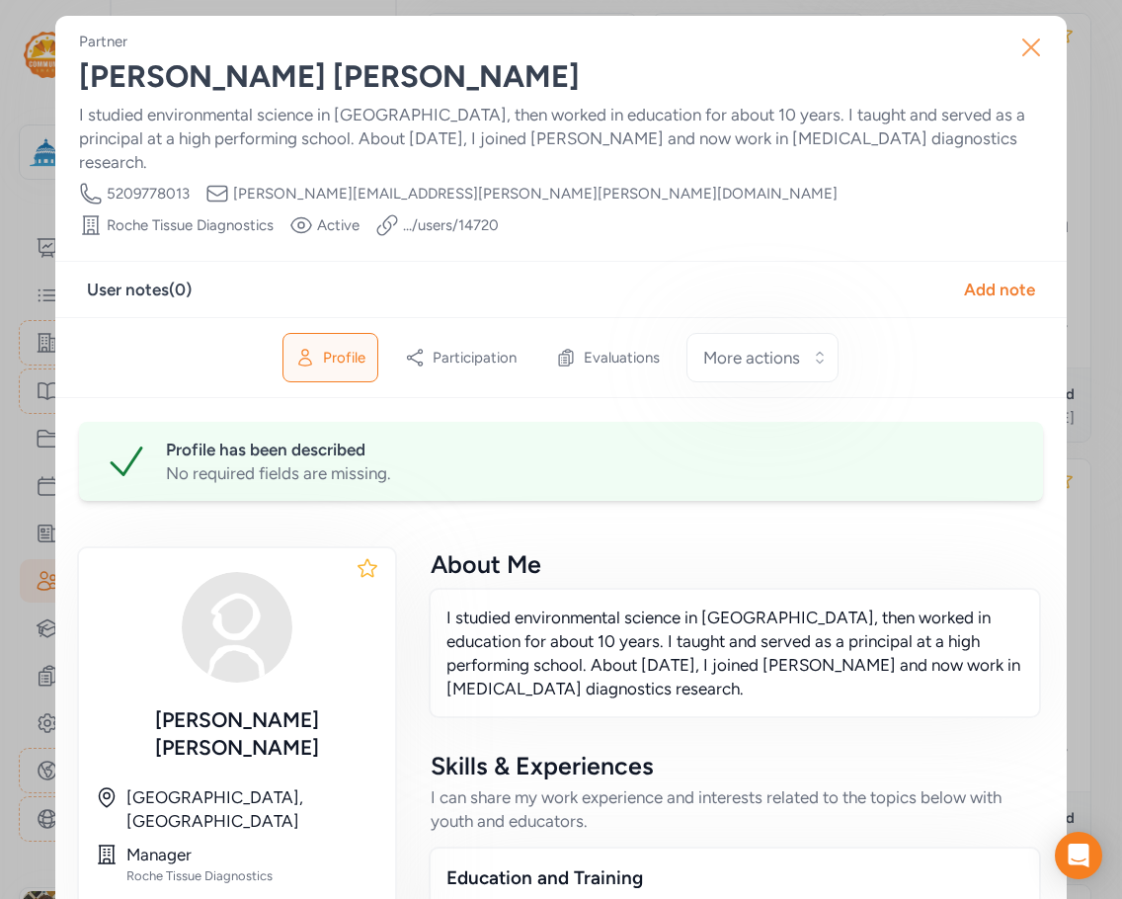
click at [1023, 50] on icon "button" at bounding box center [1031, 48] width 32 height 32
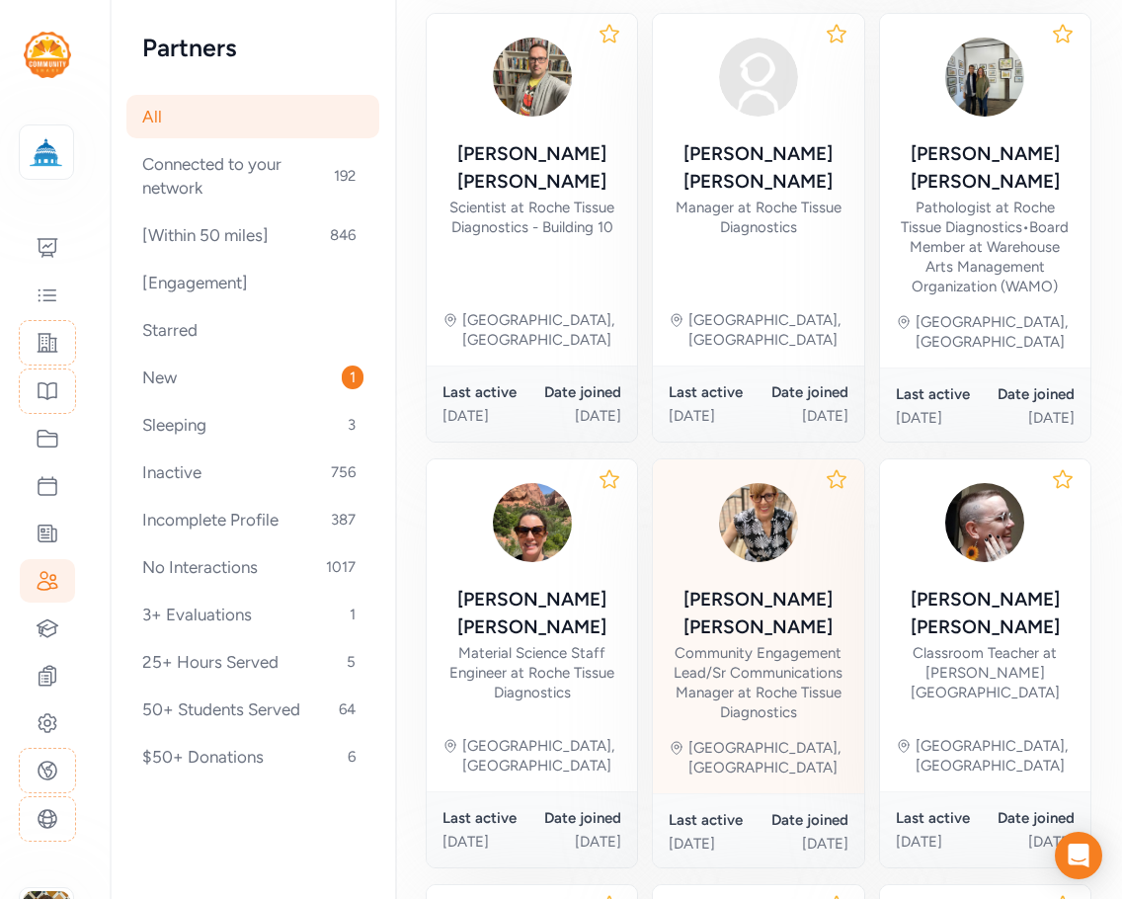
click at [743, 586] on div "[PERSON_NAME]" at bounding box center [758, 613] width 179 height 55
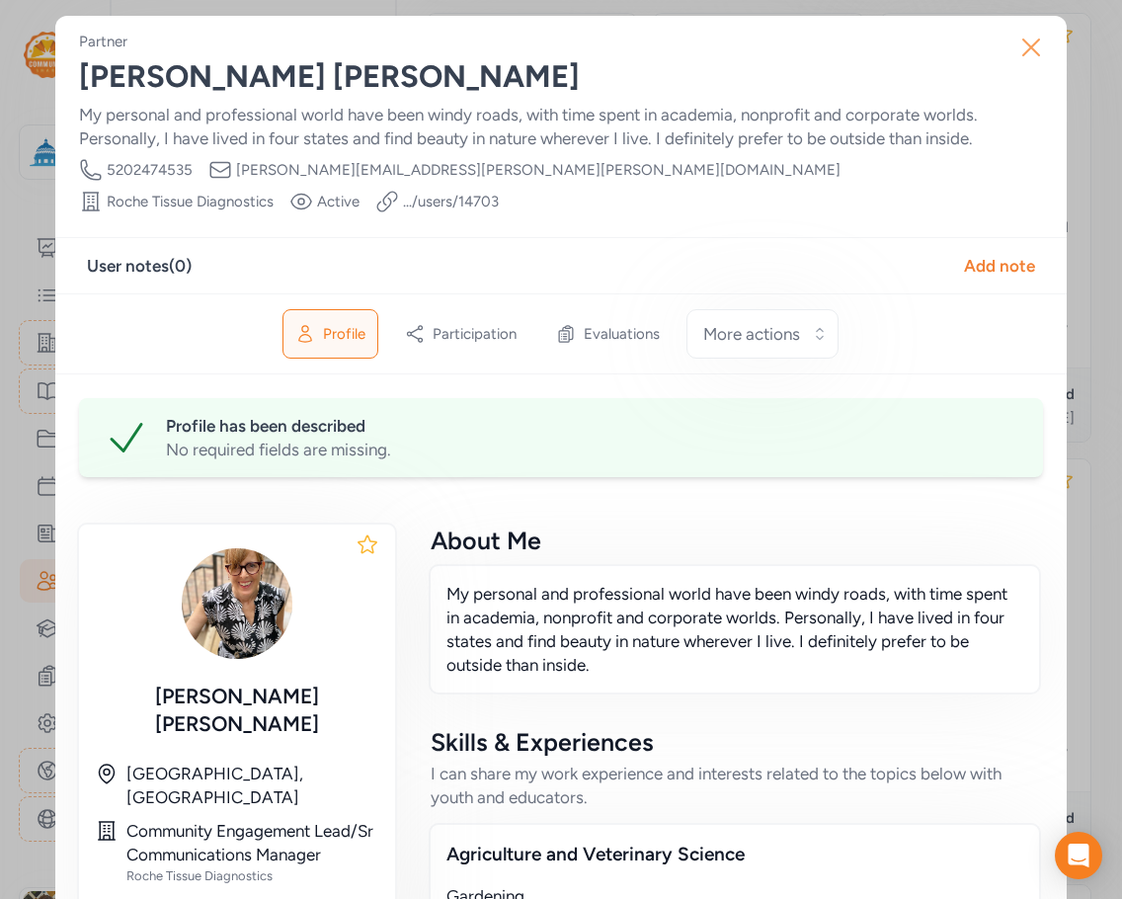
click at [1027, 53] on icon "button" at bounding box center [1031, 48] width 32 height 32
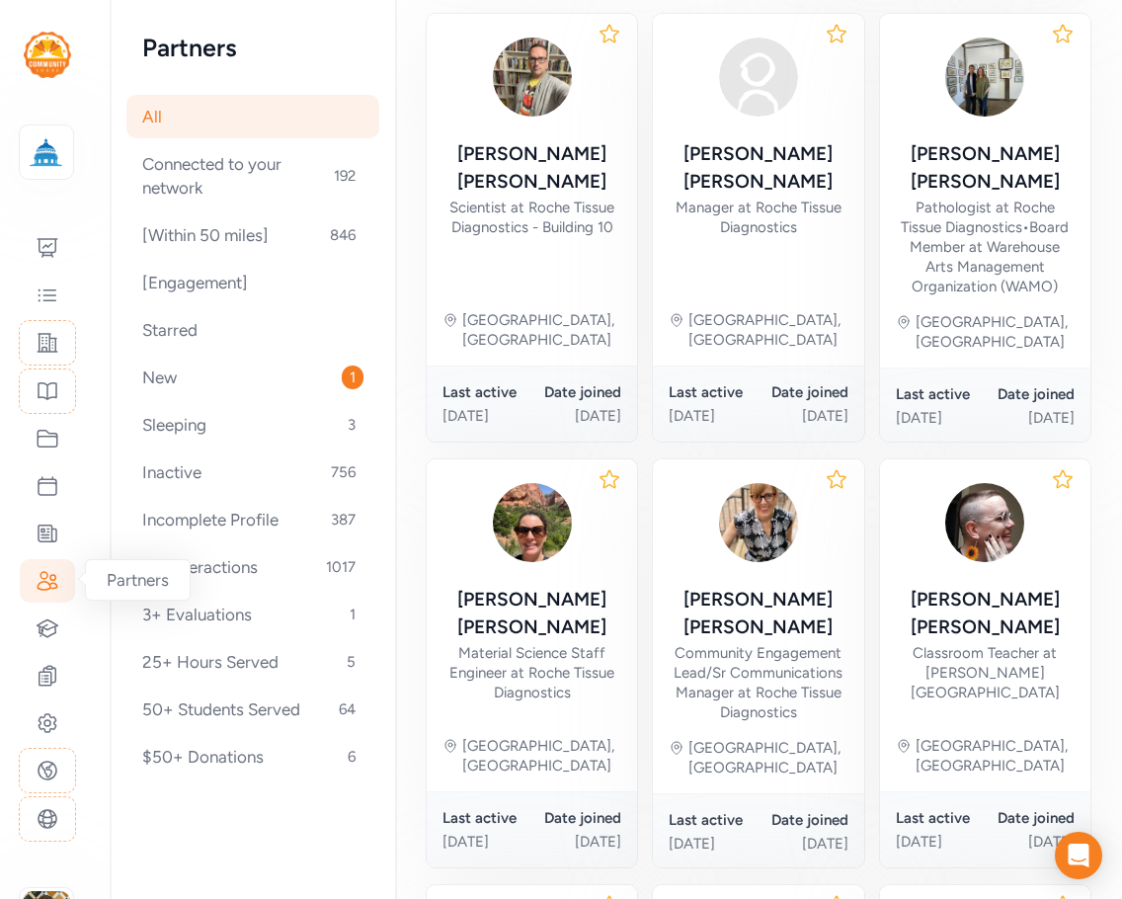
click at [50, 584] on icon at bounding box center [48, 581] width 20 height 18
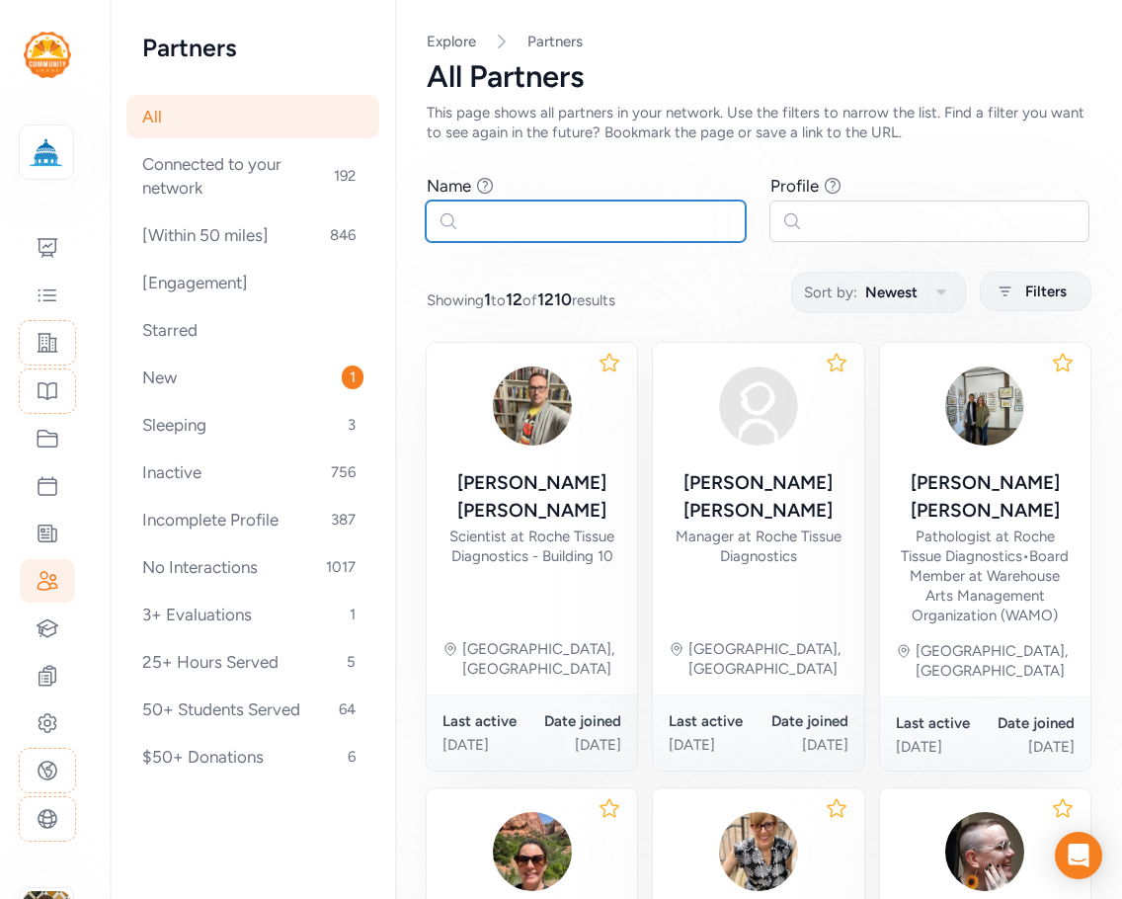
click at [477, 220] on input "text" at bounding box center [586, 221] width 320 height 41
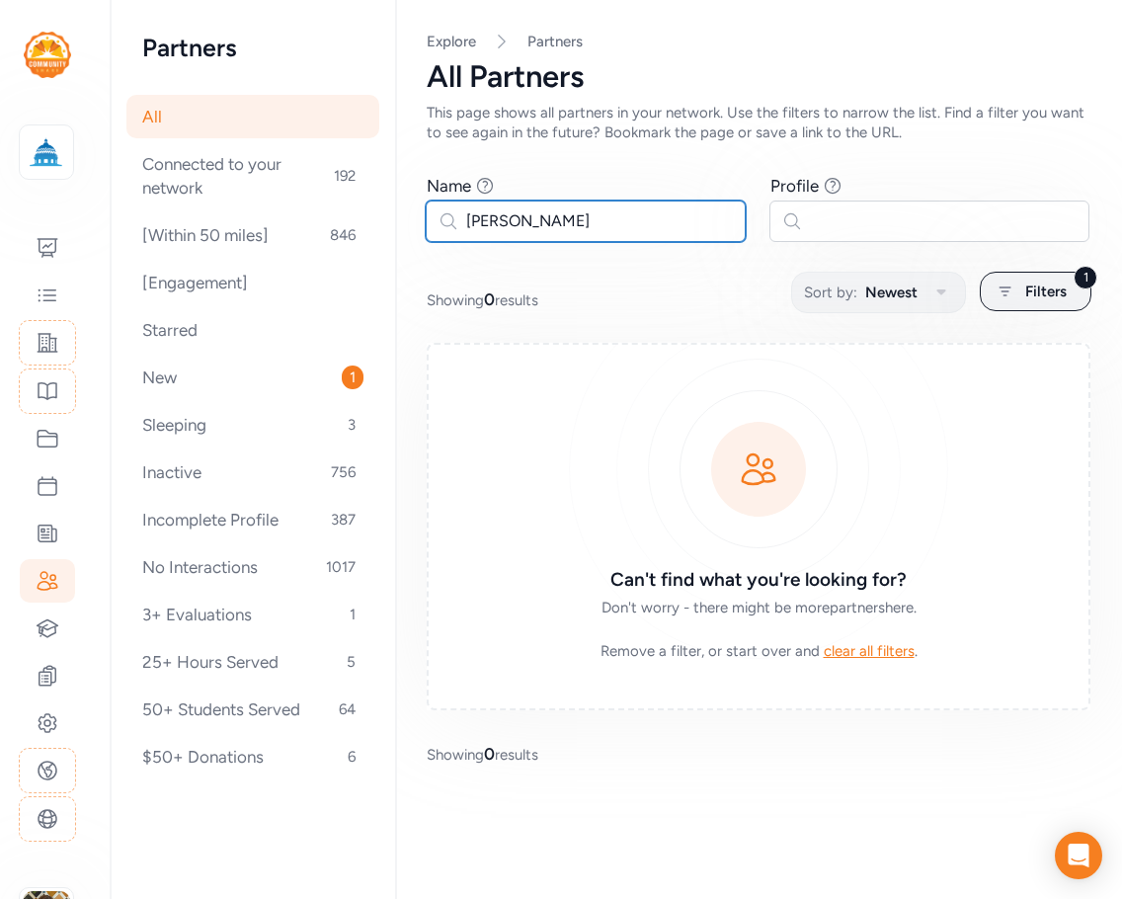
type input "[PERSON_NAME]"
click at [41, 631] on icon at bounding box center [48, 627] width 21 height 17
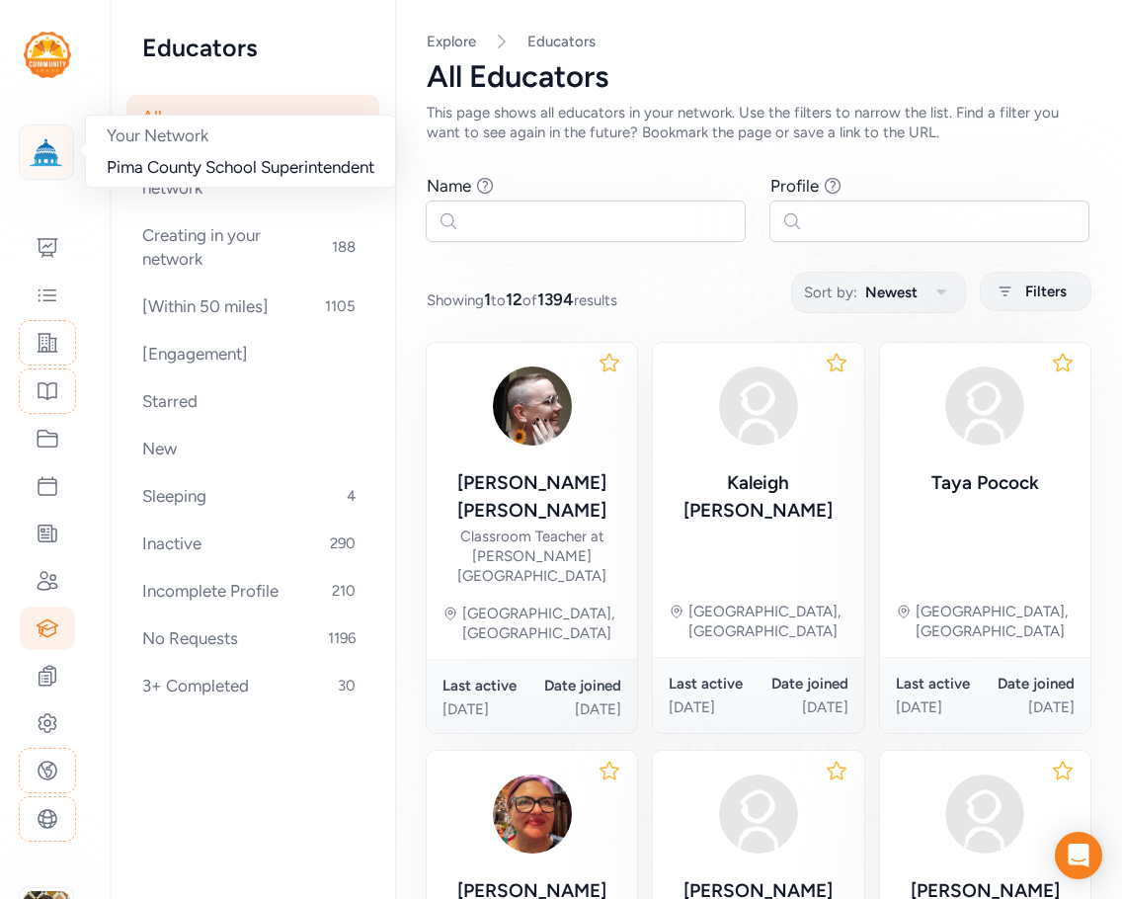
click at [35, 157] on img at bounding box center [46, 151] width 43 height 43
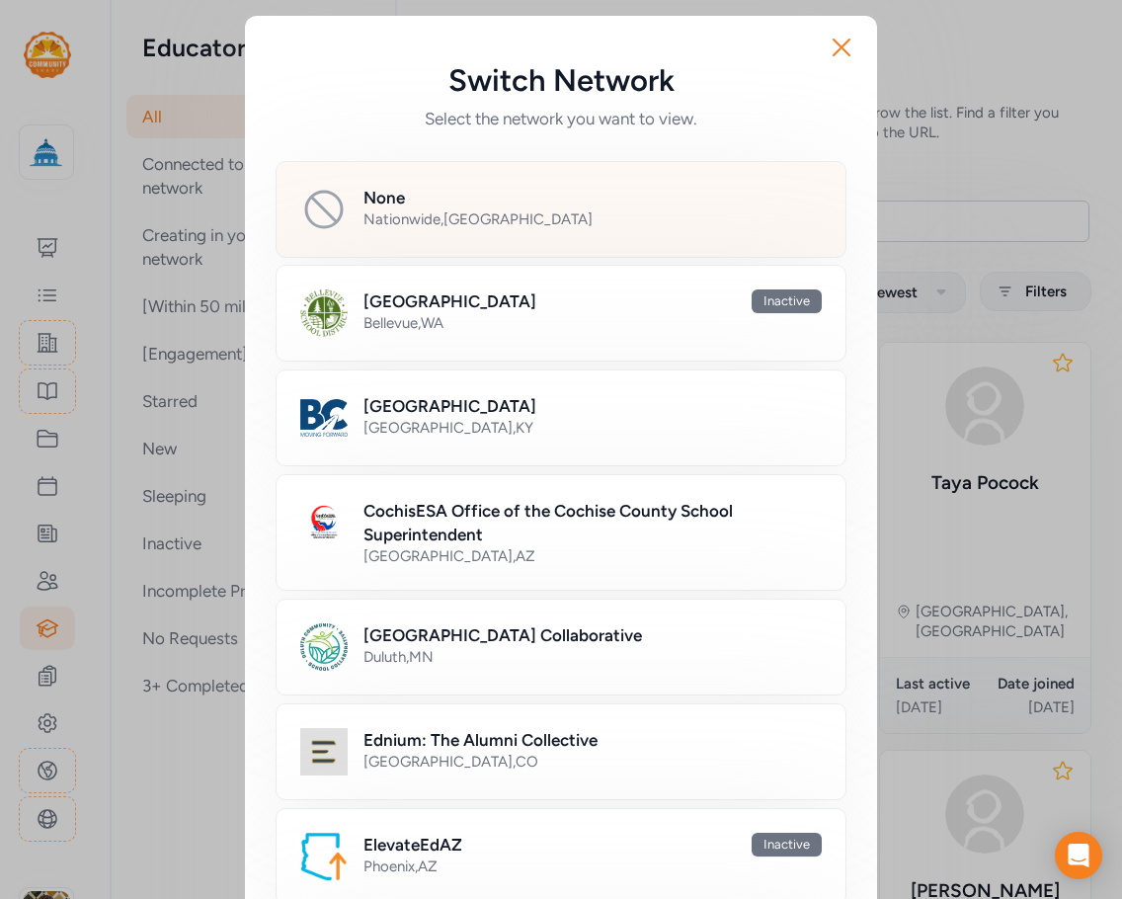
click at [375, 212] on div "Nationwide , [GEOGRAPHIC_DATA]" at bounding box center [593, 219] width 458 height 20
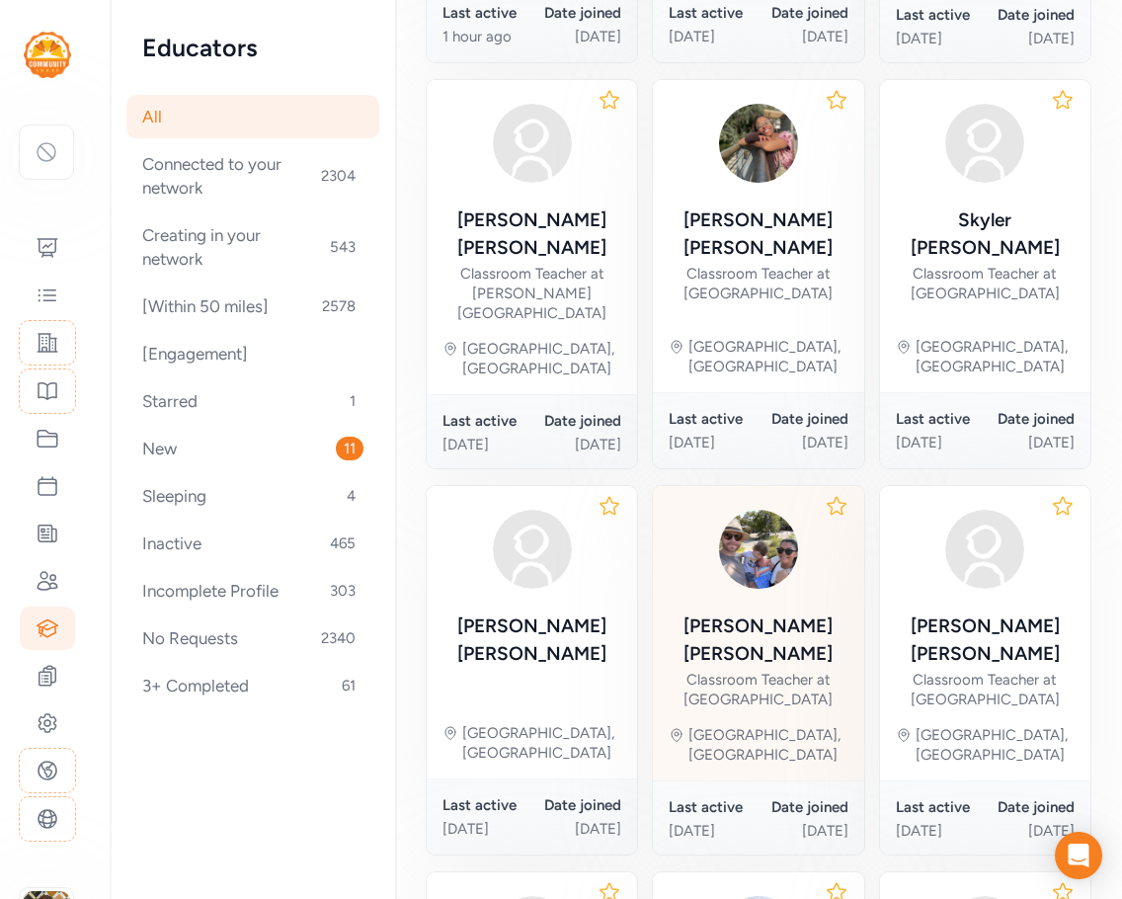
scroll to position [691, 0]
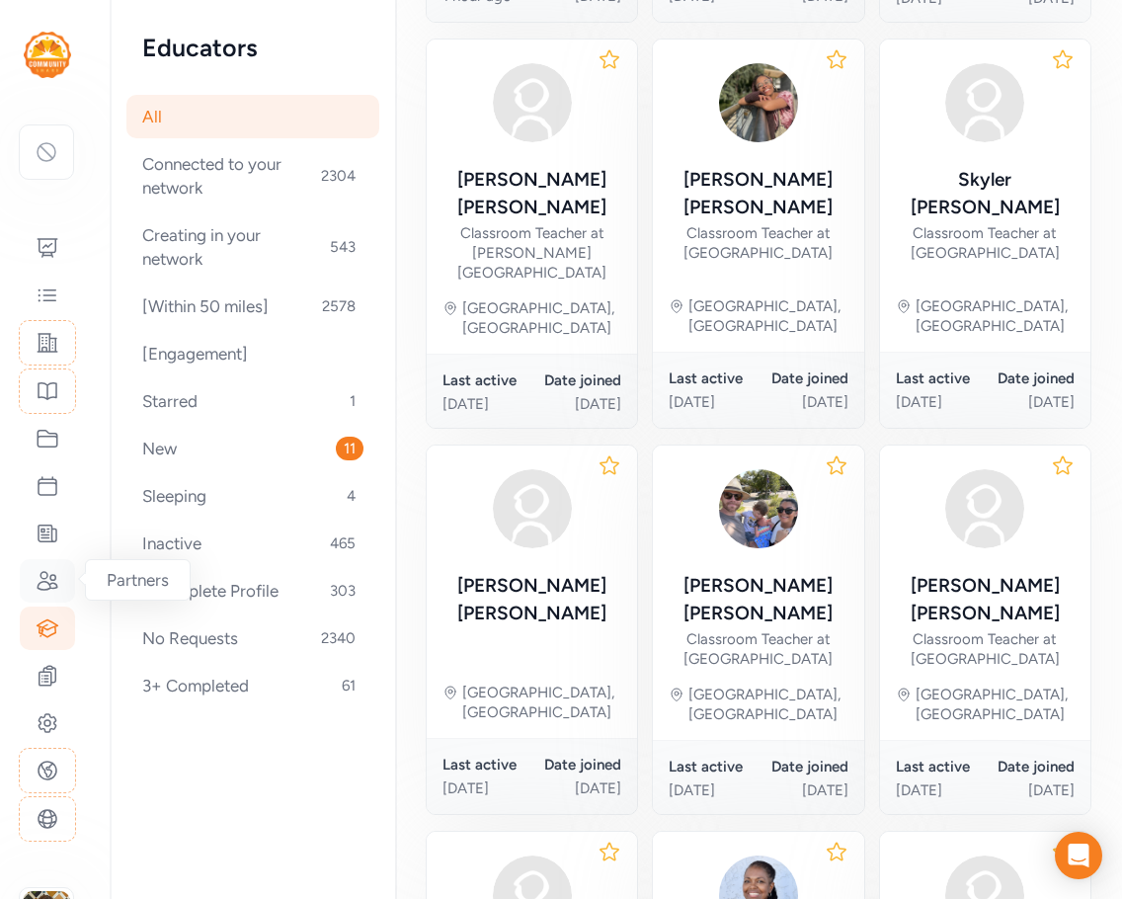
click at [62, 585] on div at bounding box center [47, 580] width 55 height 43
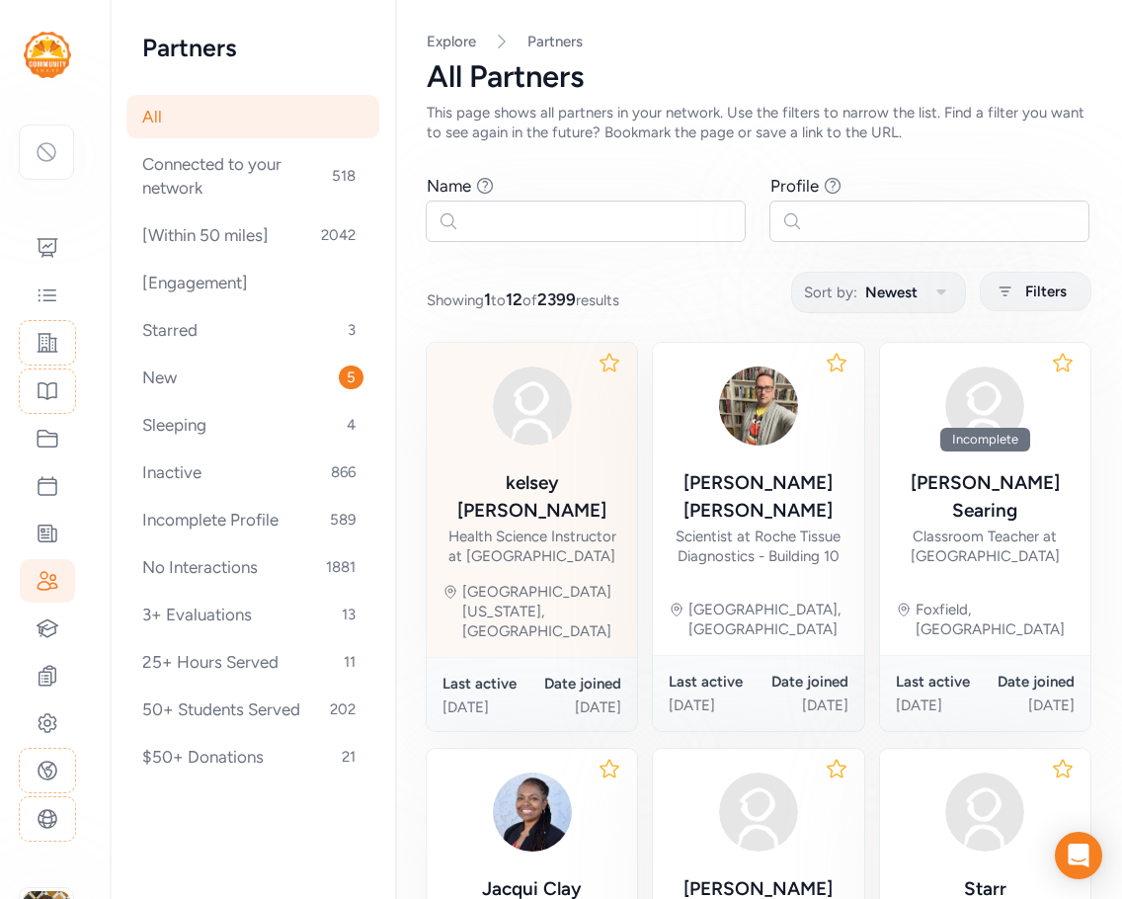
click at [568, 548] on div "[PERSON_NAME] Health Science Instructor at [GEOGRAPHIC_DATA] [GEOGRAPHIC_DATA][…" at bounding box center [532, 500] width 210 height 314
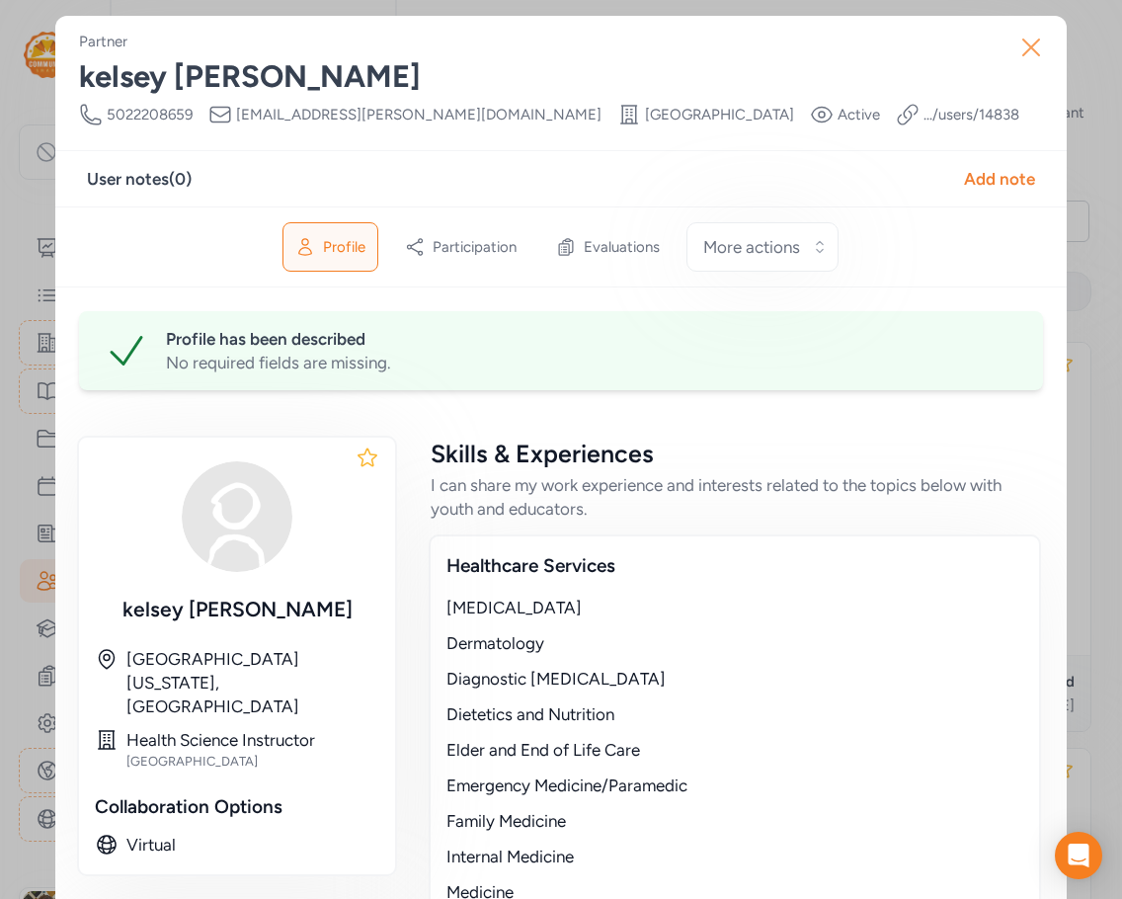
click at [1029, 41] on icon "button" at bounding box center [1031, 48] width 32 height 32
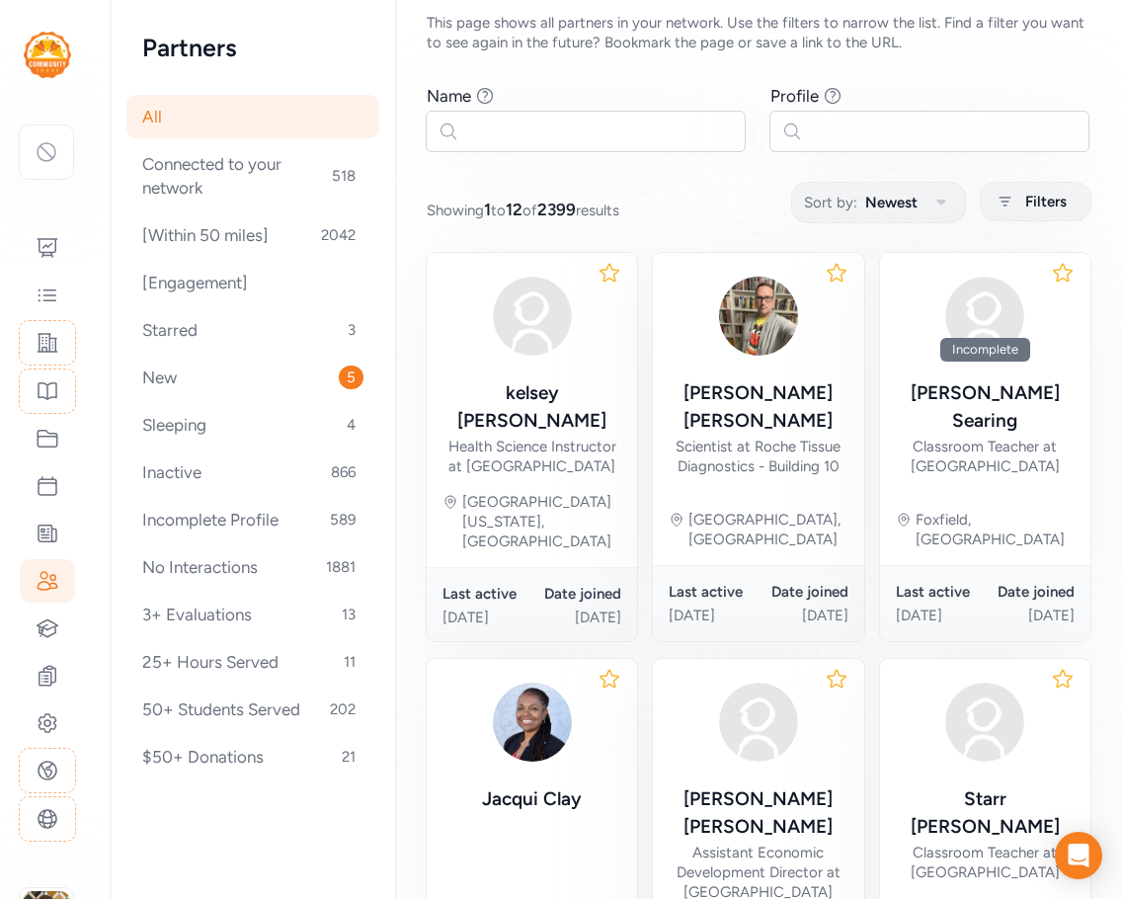
scroll to position [198, 0]
